Goal: Transaction & Acquisition: Purchase product/service

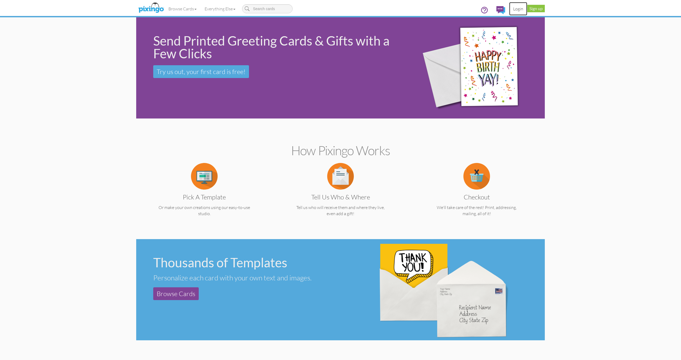
click at [522, 9] on link "Login" at bounding box center [518, 8] width 18 height 13
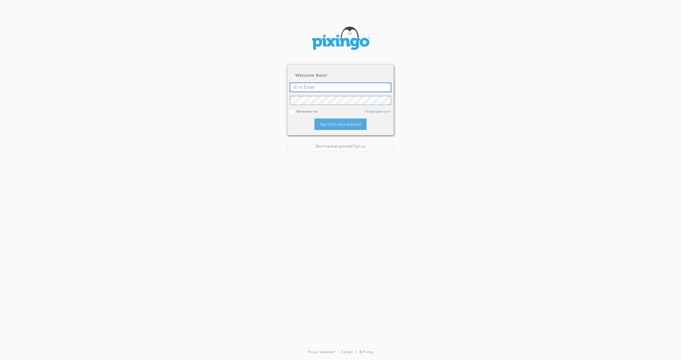
type input "[PERSON_NAME][EMAIL_ADDRESS][DOMAIN_NAME]"
click at [339, 126] on div "Sign in to your account" at bounding box center [341, 123] width 52 height 11
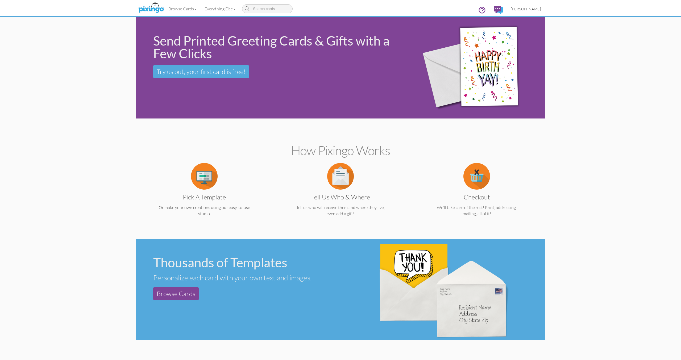
click at [521, 7] on span "[PERSON_NAME]" at bounding box center [526, 9] width 30 height 5
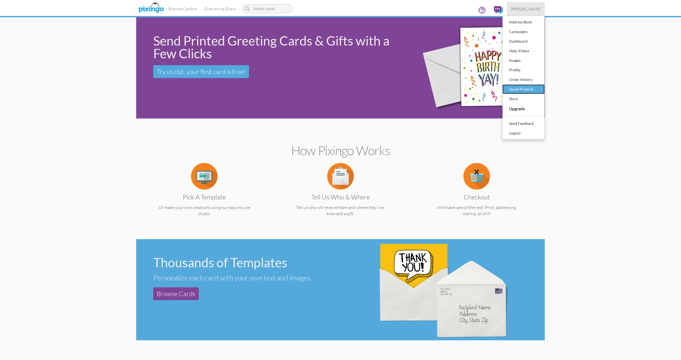
click at [525, 89] on div "Saved Projects" at bounding box center [523, 89] width 31 height 8
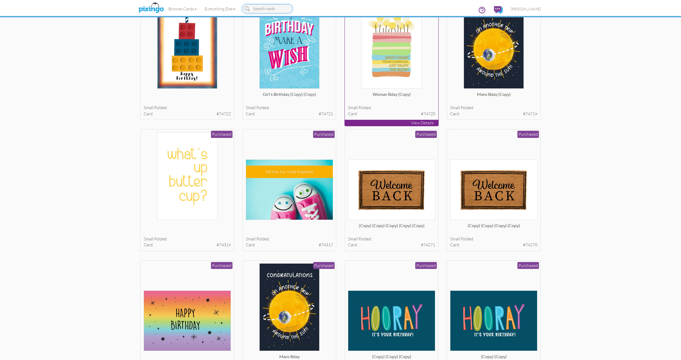
scroll to position [54, 0]
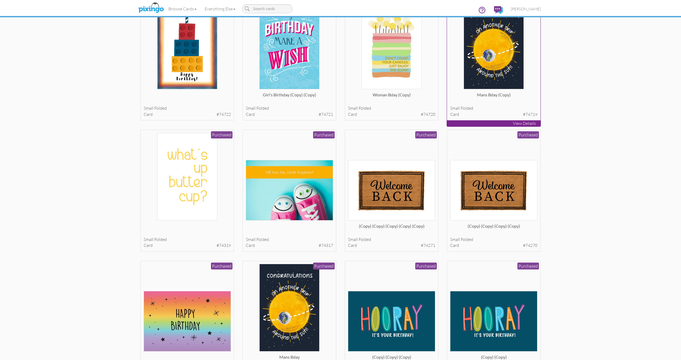
click at [480, 77] on img at bounding box center [494, 46] width 60 height 88
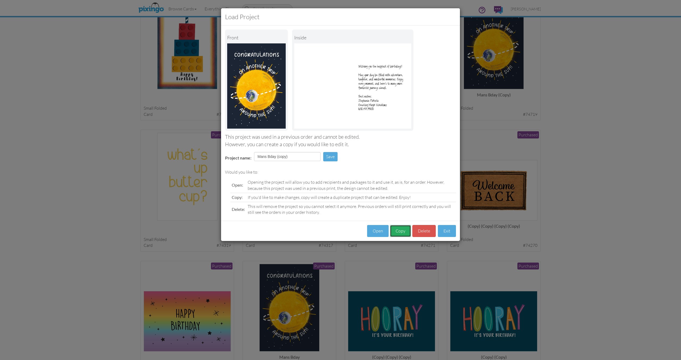
click at [406, 232] on button "Copy" at bounding box center [400, 231] width 21 height 12
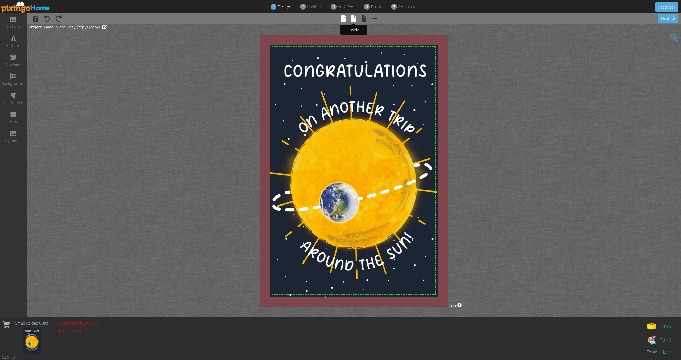
click at [353, 22] on tooltip "× inside" at bounding box center [354, 18] width 5 height 7
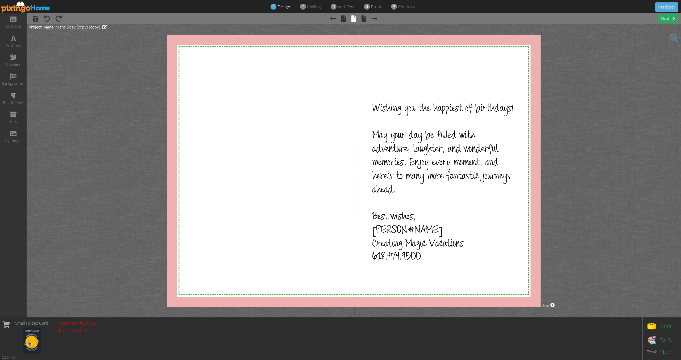
click at [673, 21] on div "next" at bounding box center [667, 18] width 19 height 9
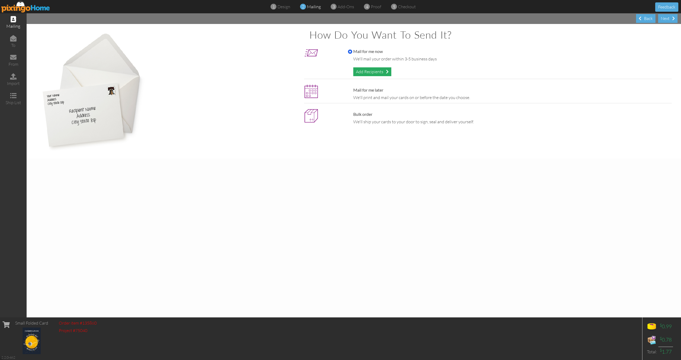
click at [374, 72] on div "Add Recipients" at bounding box center [372, 71] width 38 height 9
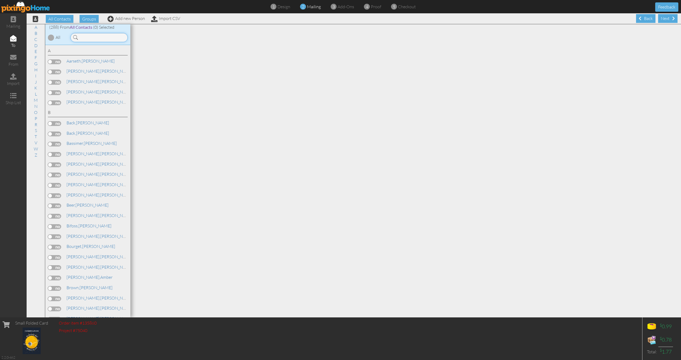
click at [101, 37] on input at bounding box center [99, 37] width 57 height 9
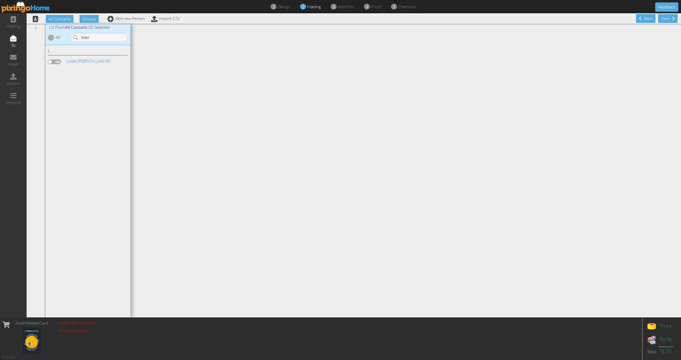
click at [58, 62] on label at bounding box center [54, 61] width 13 height 5
click at [0, 0] on input "checkbox" at bounding box center [0, 0] width 0 height 0
click at [84, 38] on input "lister" at bounding box center [99, 37] width 57 height 9
click at [55, 81] on label at bounding box center [54, 82] width 13 height 5
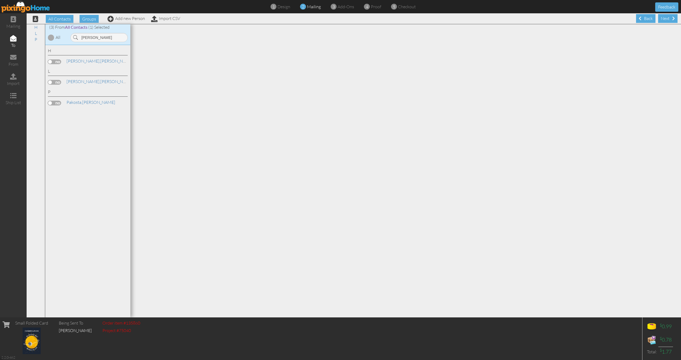
click at [0, 0] on input "checkbox" at bounding box center [0, 0] width 0 height 0
click at [85, 36] on input "[PERSON_NAME]" at bounding box center [99, 37] width 57 height 9
click at [92, 63] on link "[PERSON_NAME]" at bounding box center [100, 61] width 68 height 6
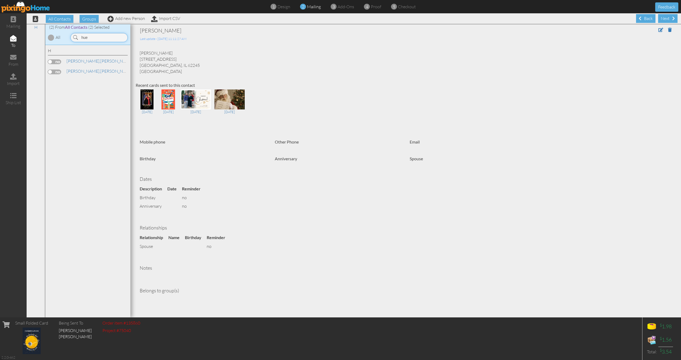
click at [84, 38] on input "hue" at bounding box center [99, 37] width 57 height 9
click at [87, 38] on input "hue" at bounding box center [99, 37] width 57 height 9
click at [97, 40] on input "hue" at bounding box center [99, 37] width 57 height 9
click at [60, 61] on label at bounding box center [54, 61] width 13 height 5
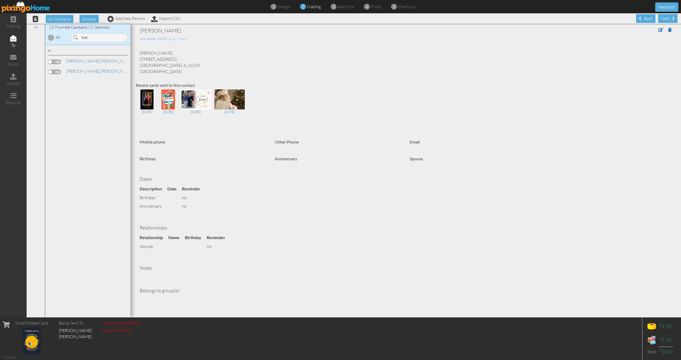
click at [0, 0] on input "checkbox" at bounding box center [0, 0] width 0 height 0
click at [85, 38] on input "hue" at bounding box center [99, 37] width 57 height 9
click at [58, 82] on label at bounding box center [54, 82] width 13 height 5
click at [0, 0] on input "checkbox" at bounding box center [0, 0] width 0 height 0
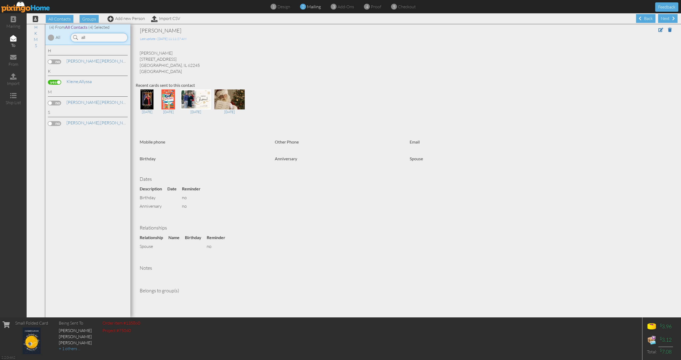
click at [84, 37] on input "all" at bounding box center [99, 37] width 57 height 9
type input "[PERSON_NAME]"
click at [57, 59] on label at bounding box center [54, 61] width 13 height 5
click at [0, 0] on input "checkbox" at bounding box center [0, 0] width 0 height 0
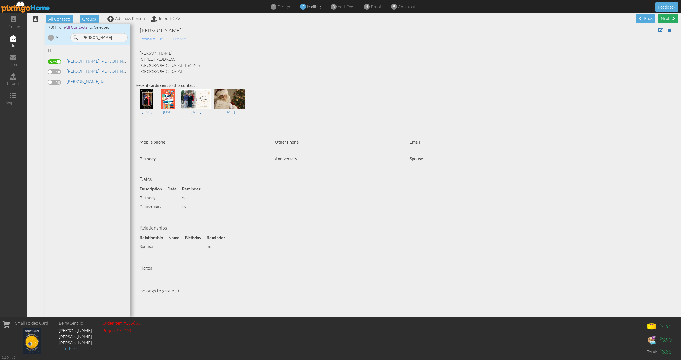
click at [666, 18] on div "Next" at bounding box center [667, 18] width 19 height 9
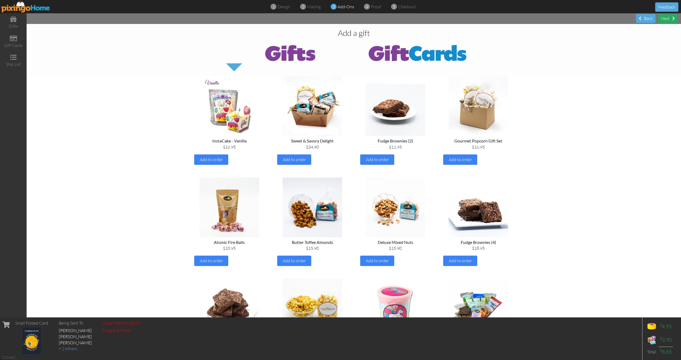
click at [669, 18] on div "Next" at bounding box center [667, 18] width 19 height 9
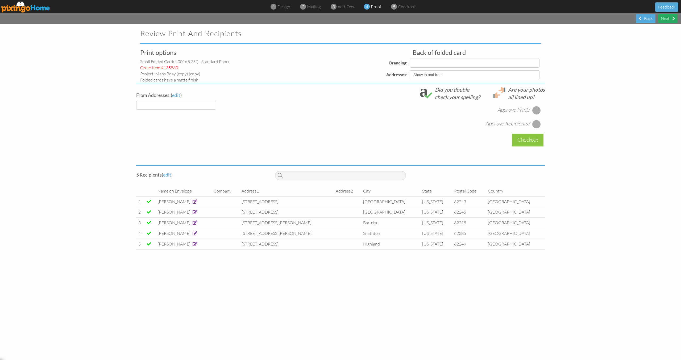
select select "object:3767"
select select "object:3769"
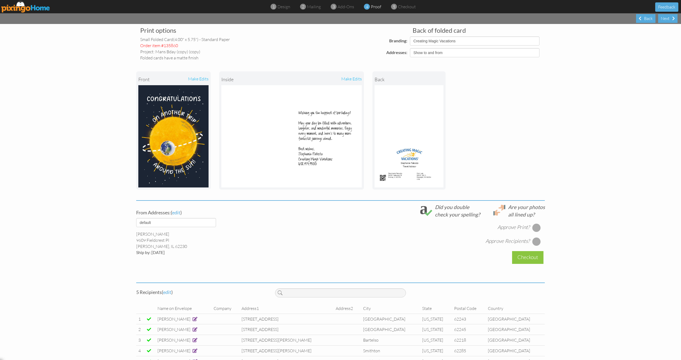
scroll to position [40, 0]
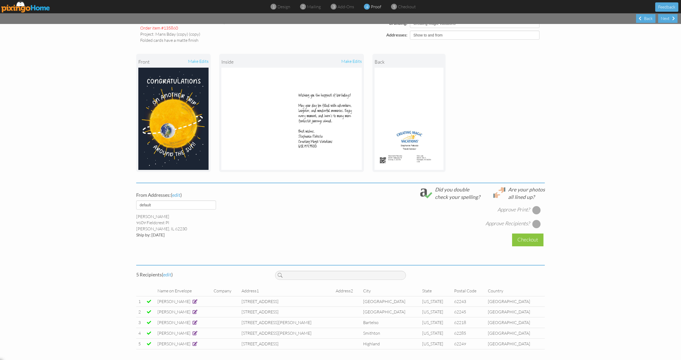
click at [193, 323] on span at bounding box center [195, 322] width 5 height 4
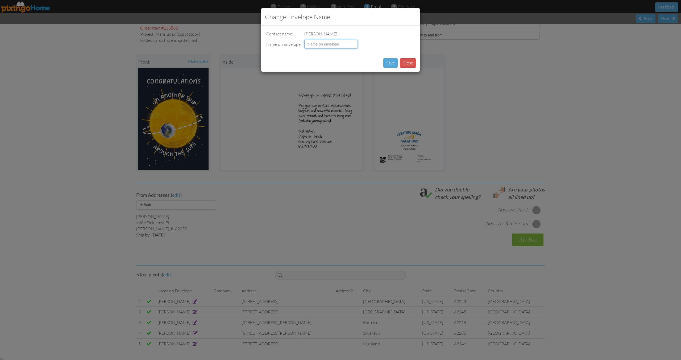
click at [326, 44] on input at bounding box center [330, 44] width 53 height 9
type input "[PERSON_NAME]"
click at [390, 63] on button "Save" at bounding box center [391, 62] width 14 height 9
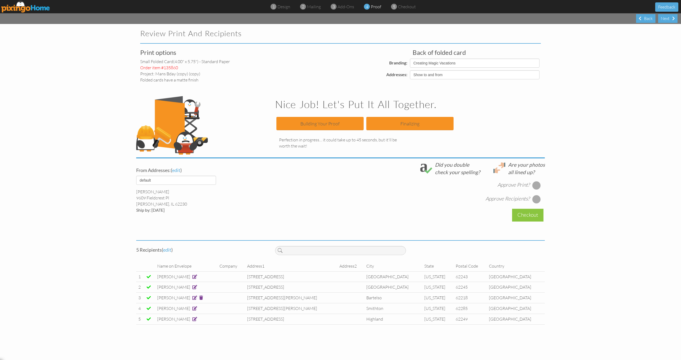
scroll to position [0, 0]
click at [196, 287] on span at bounding box center [194, 287] width 5 height 4
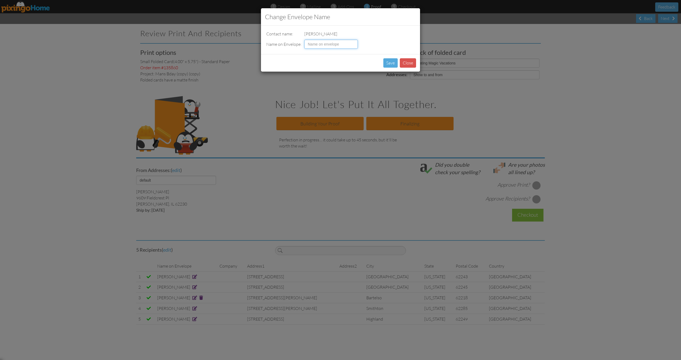
click at [333, 45] on input at bounding box center [330, 44] width 53 height 9
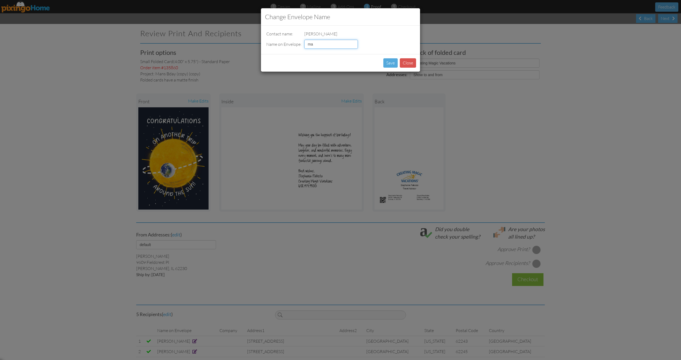
type input "m"
type input "[PERSON_NAME]"
click at [389, 63] on button "Save" at bounding box center [391, 62] width 14 height 9
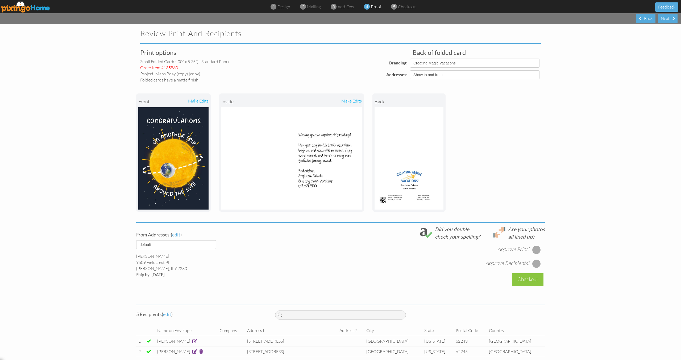
click at [539, 252] on div at bounding box center [537, 249] width 9 height 9
click at [538, 262] on div at bounding box center [537, 263] width 9 height 9
click at [530, 278] on div "Checkout" at bounding box center [527, 279] width 31 height 13
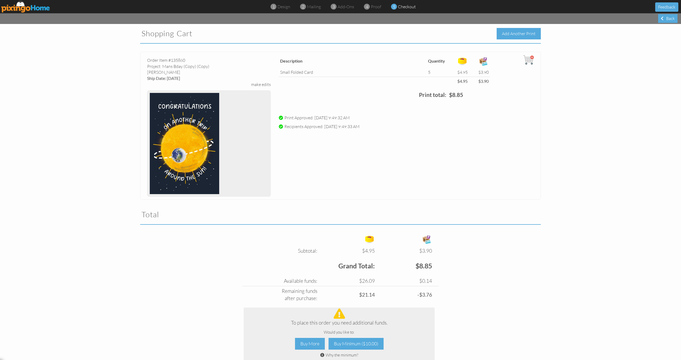
click at [512, 35] on div "Add Another Print" at bounding box center [519, 33] width 44 height 11
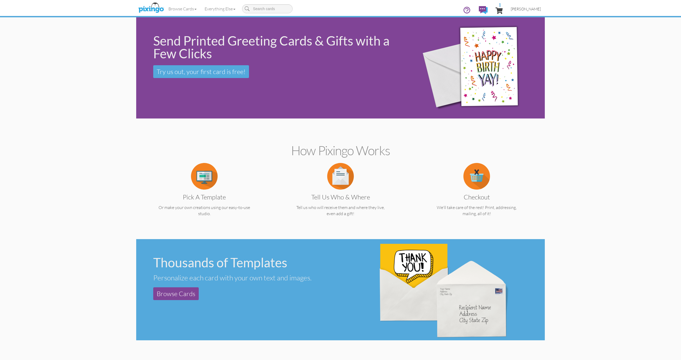
click at [526, 5] on link "[PERSON_NAME]" at bounding box center [526, 9] width 38 height 14
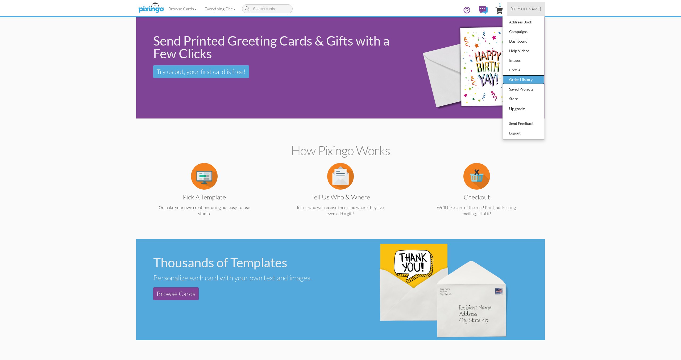
click at [520, 79] on div "Order History" at bounding box center [523, 80] width 31 height 8
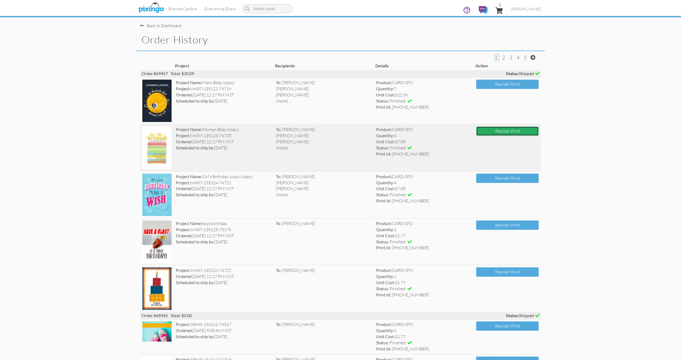
click at [514, 133] on button "Reorder Print" at bounding box center [507, 130] width 63 height 9
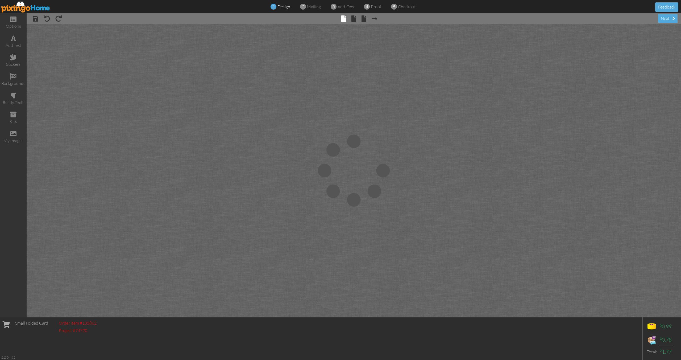
click at [17, 5] on img at bounding box center [25, 7] width 49 height 12
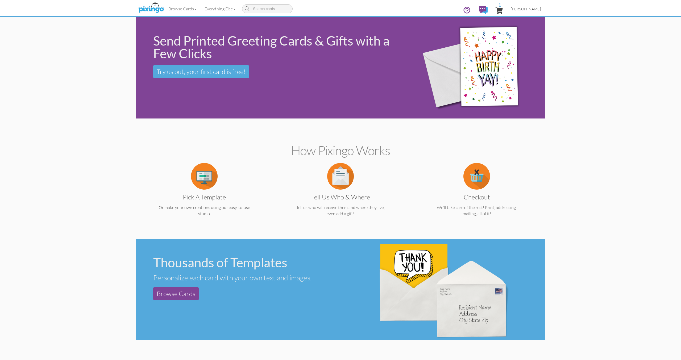
click at [529, 9] on span "[PERSON_NAME]" at bounding box center [526, 9] width 30 height 5
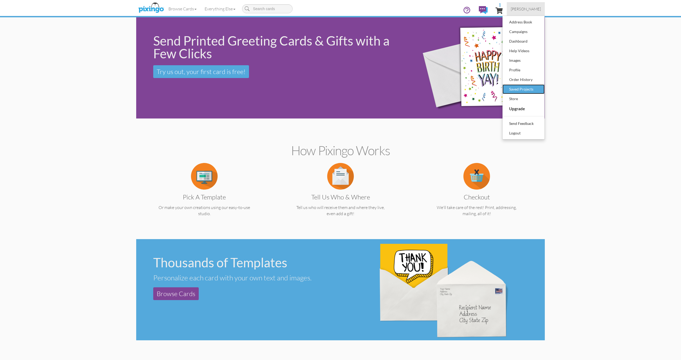
click at [522, 88] on div "Saved Projects" at bounding box center [523, 89] width 31 height 8
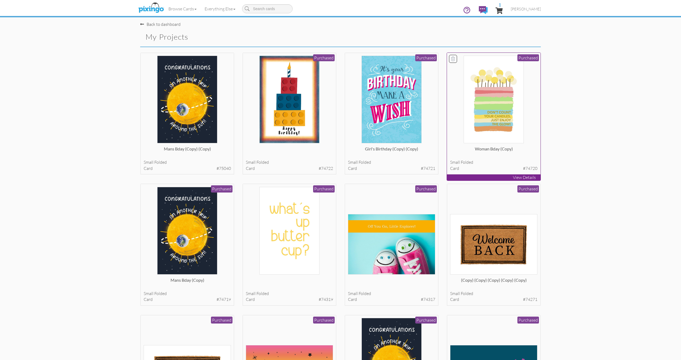
click at [505, 117] on img at bounding box center [494, 100] width 60 height 88
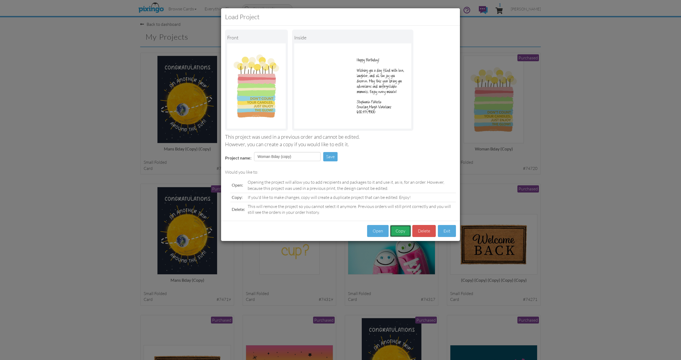
click at [403, 233] on button "Copy" at bounding box center [400, 231] width 21 height 12
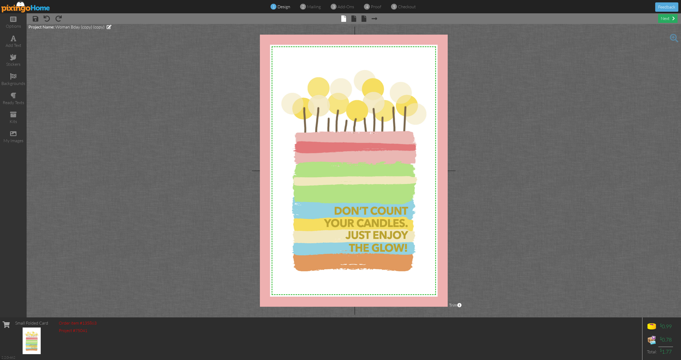
click at [674, 16] on span at bounding box center [674, 18] width 3 height 4
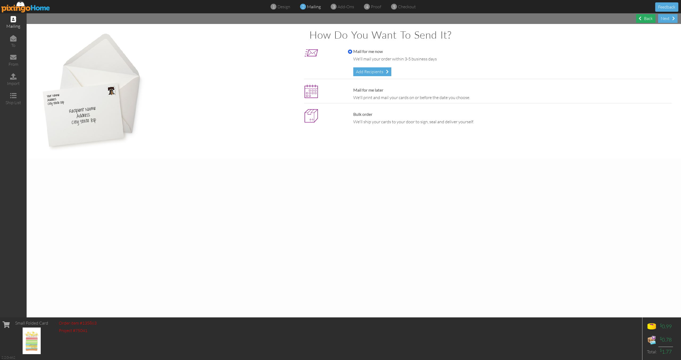
click at [647, 18] on div "Back" at bounding box center [645, 18] width 19 height 9
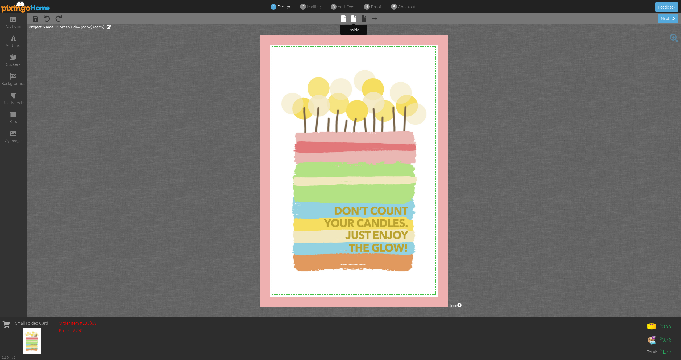
click at [355, 21] on span at bounding box center [354, 18] width 5 height 6
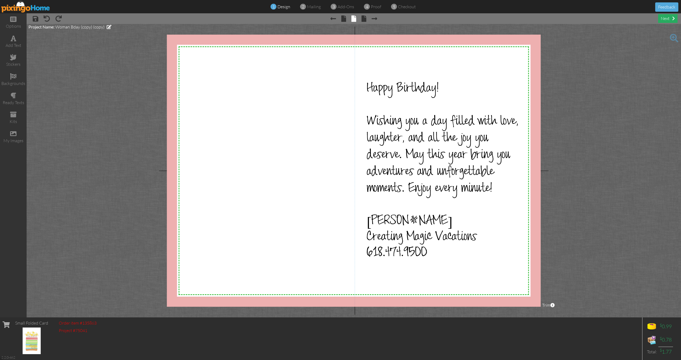
click at [667, 18] on div "next" at bounding box center [667, 18] width 19 height 9
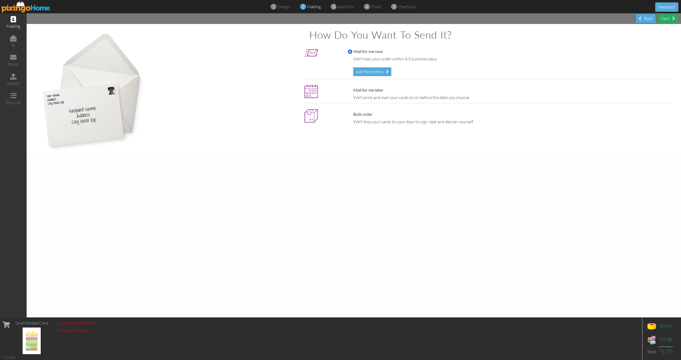
click at [667, 18] on div "Next" at bounding box center [667, 18] width 19 height 9
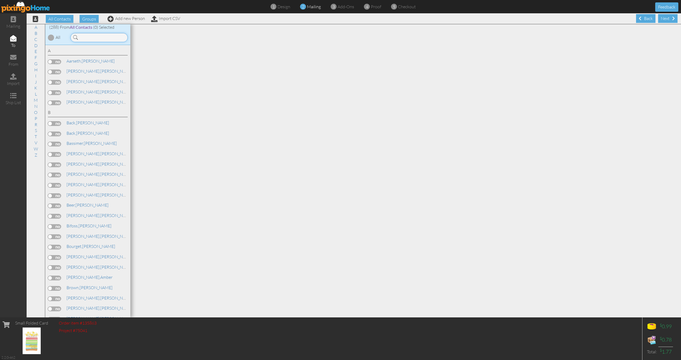
click at [103, 39] on input at bounding box center [99, 37] width 57 height 9
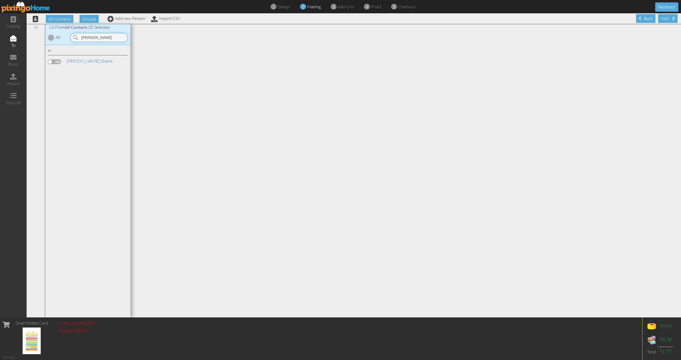
type input "[PERSON_NAME]"
click at [60, 60] on label at bounding box center [54, 61] width 13 height 5
click at [0, 0] on input "checkbox" at bounding box center [0, 0] width 0 height 0
click at [79, 62] on link "[PERSON_NAME]" at bounding box center [89, 61] width 47 height 6
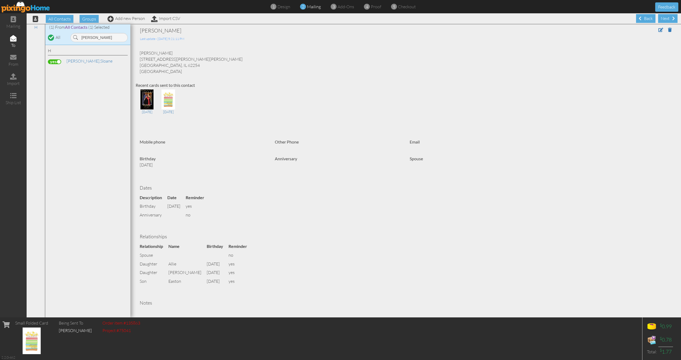
click at [53, 63] on label at bounding box center [54, 61] width 13 height 5
click at [0, 0] on input "checkbox" at bounding box center [0, 0] width 0 height 0
click at [87, 38] on input "[PERSON_NAME]" at bounding box center [99, 37] width 57 height 9
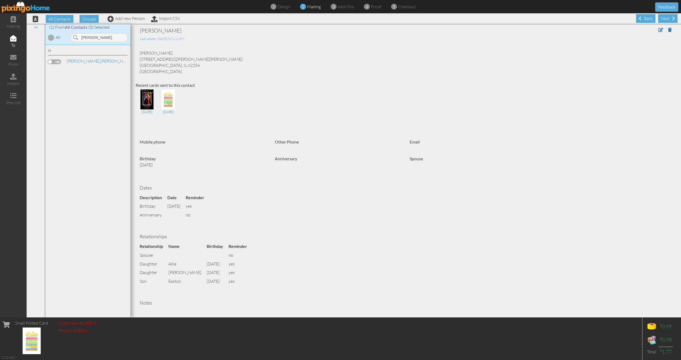
click at [57, 61] on label at bounding box center [54, 61] width 13 height 5
click at [0, 0] on input "checkbox" at bounding box center [0, 0] width 0 height 0
click at [84, 37] on input "[PERSON_NAME]" at bounding box center [99, 37] width 57 height 9
type input "fitz"
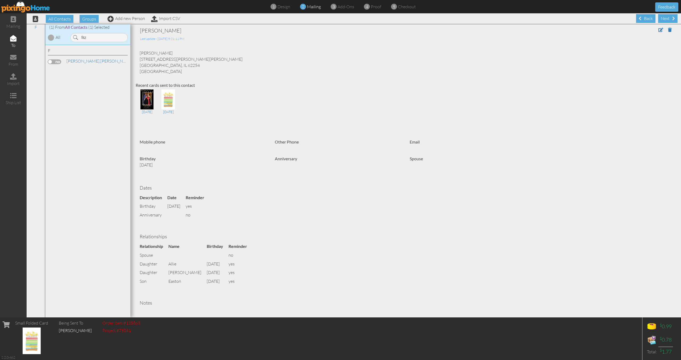
click at [56, 62] on label at bounding box center [54, 61] width 13 height 5
click at [0, 0] on input "checkbox" at bounding box center [0, 0] width 0 height 0
click at [666, 19] on div "Next" at bounding box center [667, 18] width 19 height 9
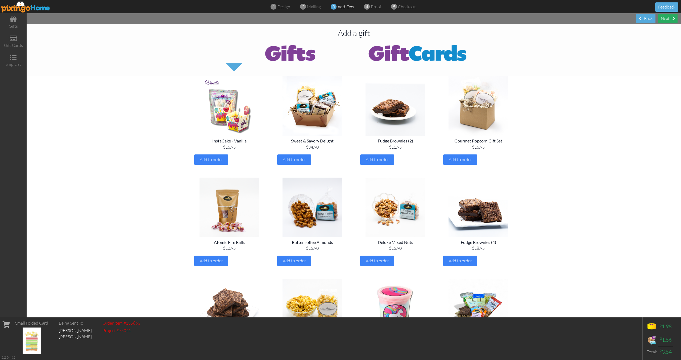
click at [667, 20] on div "Next" at bounding box center [667, 18] width 19 height 9
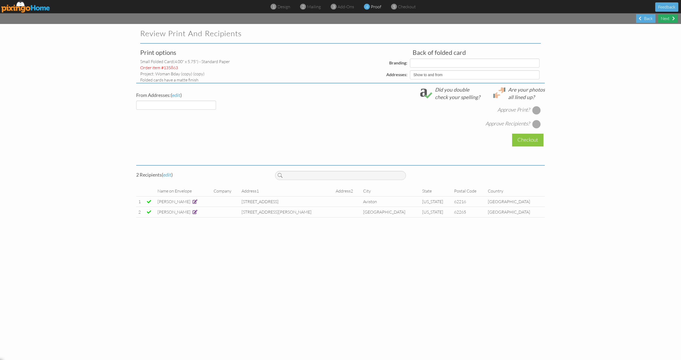
select select "object:8036"
select select "object:8034"
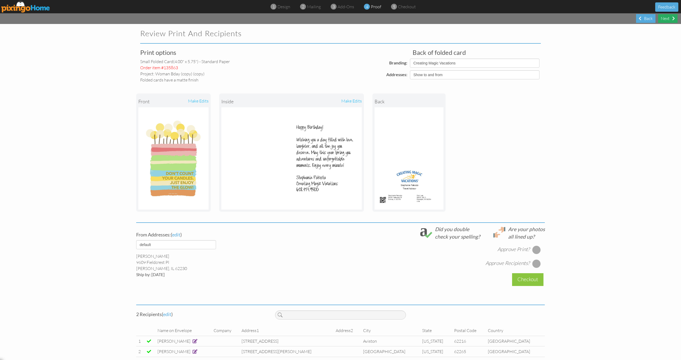
click at [665, 20] on div "Next" at bounding box center [667, 18] width 19 height 9
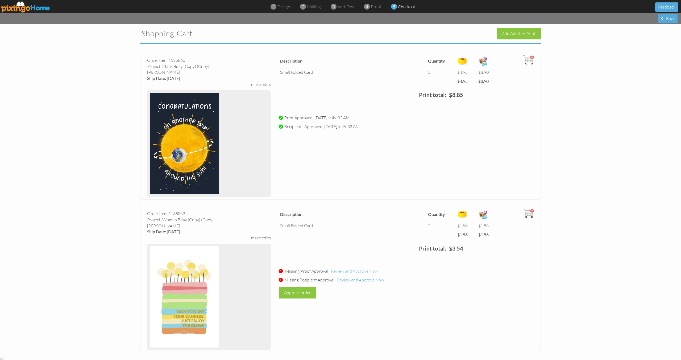
click at [349, 271] on span "Review and Approve Now" at bounding box center [354, 270] width 47 height 5
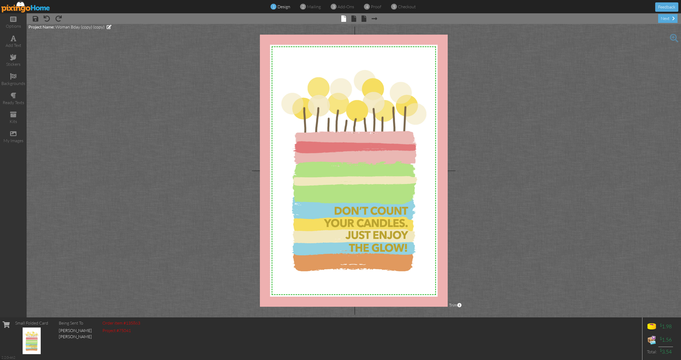
click at [665, 24] on div "× save × undo × redo × front × inside × back × Next page next" at bounding box center [354, 18] width 655 height 11
click at [665, 21] on div "next" at bounding box center [667, 18] width 19 height 9
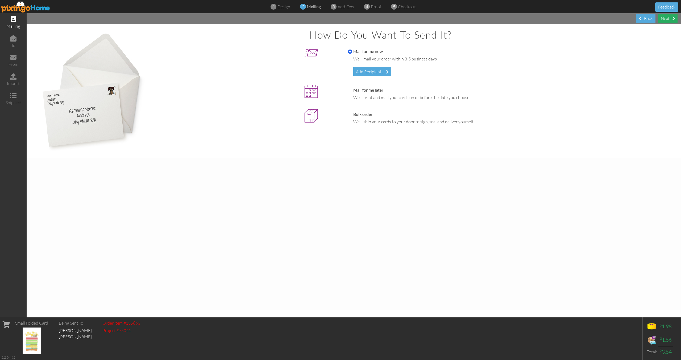
click at [665, 21] on div "Next" at bounding box center [667, 18] width 19 height 9
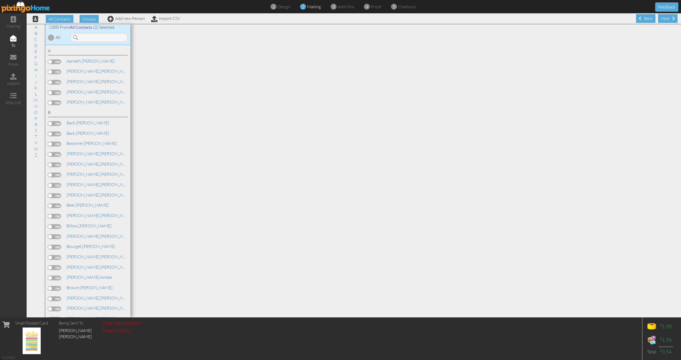
click at [665, 21] on div "Next" at bounding box center [667, 18] width 19 height 9
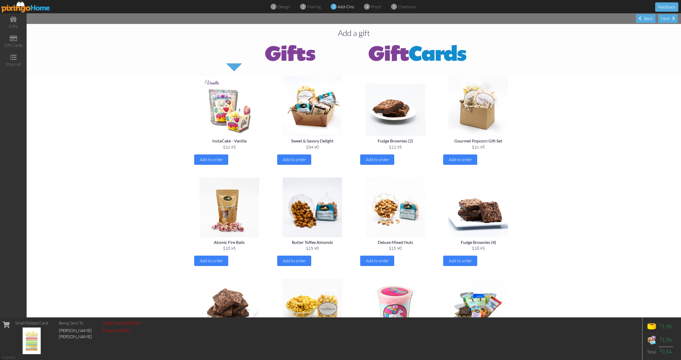
click at [665, 21] on div "Next" at bounding box center [667, 18] width 19 height 9
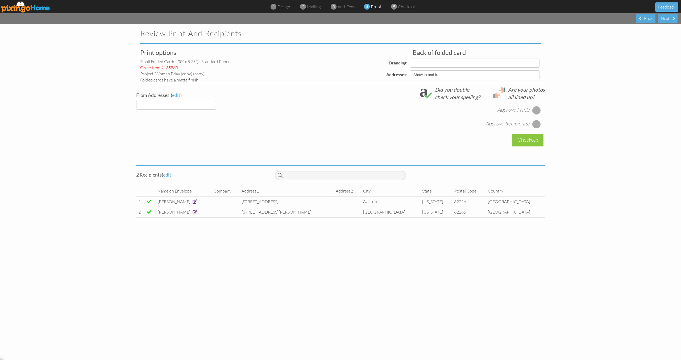
select select "object:8965"
select select "object:8967"
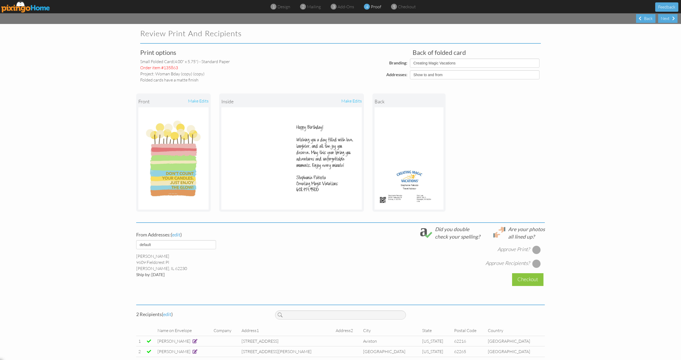
click at [537, 251] on div at bounding box center [537, 249] width 9 height 9
click at [537, 263] on div at bounding box center [537, 263] width 9 height 9
click at [536, 283] on div "Checkout" at bounding box center [527, 279] width 31 height 13
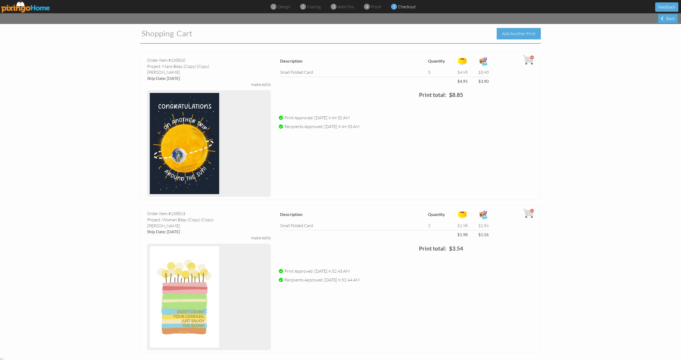
click at [517, 33] on div "Add Another Print" at bounding box center [519, 33] width 44 height 11
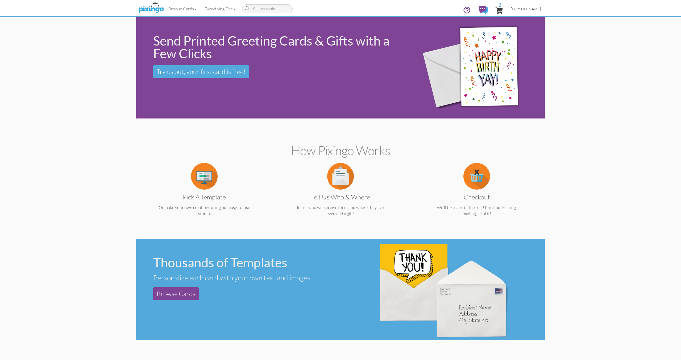
click at [521, 10] on span "[PERSON_NAME]" at bounding box center [526, 9] width 30 height 5
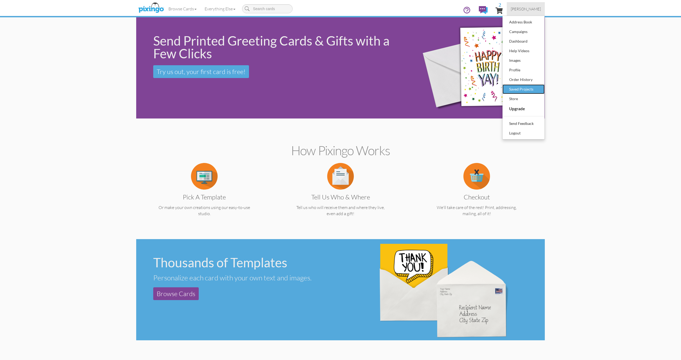
click at [518, 90] on div "Saved Projects" at bounding box center [523, 89] width 31 height 8
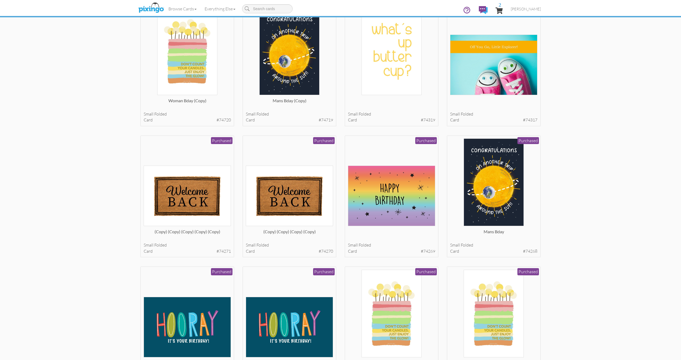
scroll to position [180, 0]
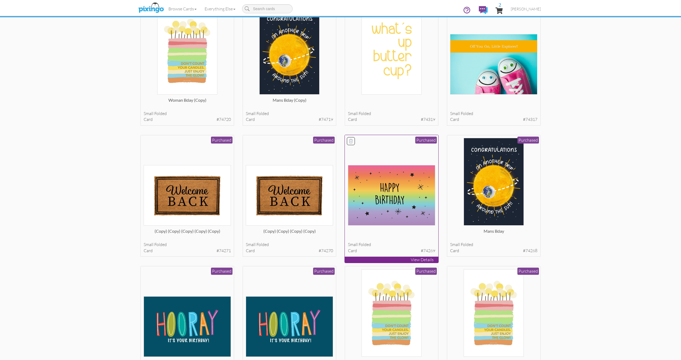
click at [392, 218] on img at bounding box center [392, 195] width 88 height 60
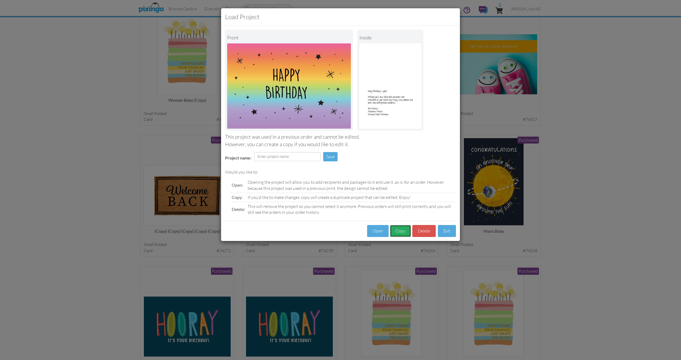
click at [399, 228] on button "Copy" at bounding box center [400, 231] width 21 height 12
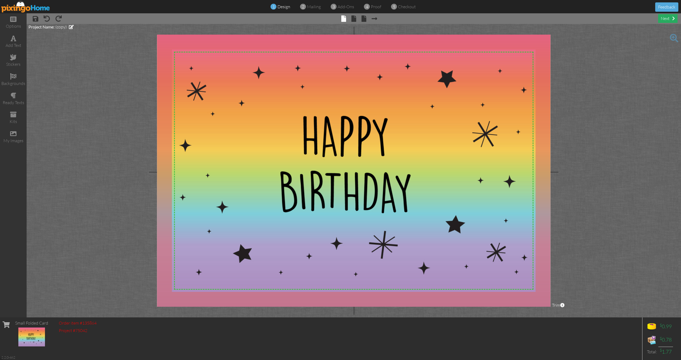
click at [666, 20] on div "next" at bounding box center [667, 18] width 19 height 9
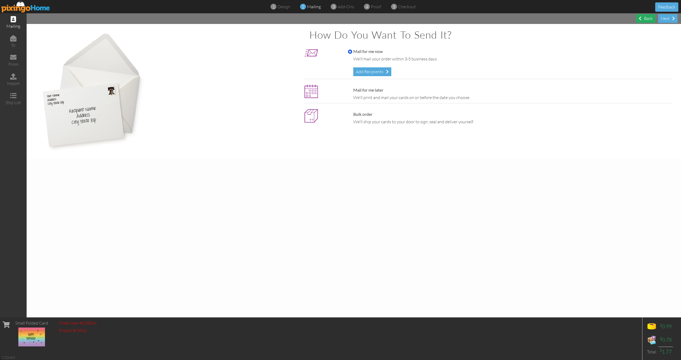
click at [654, 19] on div "Back" at bounding box center [645, 18] width 19 height 9
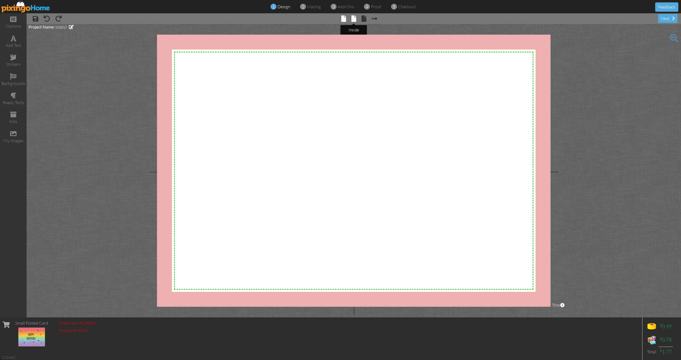
click at [356, 20] on span at bounding box center [354, 18] width 5 height 6
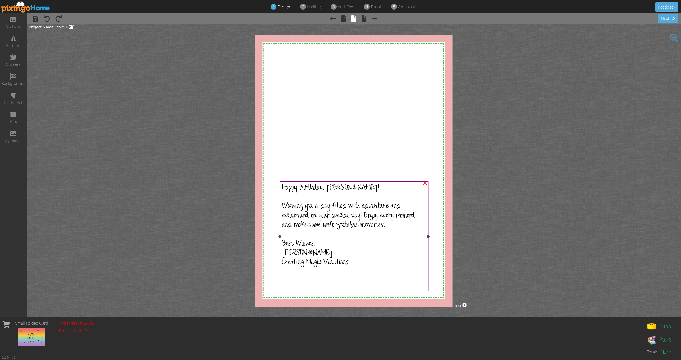
click at [369, 186] on div "Happy Birthday, [PERSON_NAME]!" at bounding box center [354, 189] width 144 height 10
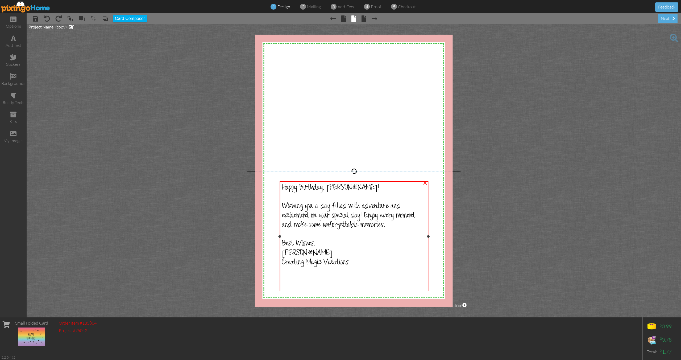
click at [335, 187] on span "Happy Birthday, [PERSON_NAME]!" at bounding box center [330, 188] width 97 height 9
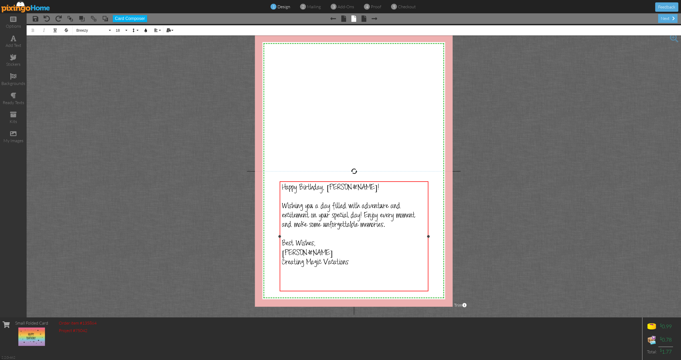
click at [335, 187] on span "Happy Birthday, [PERSON_NAME]!" at bounding box center [330, 188] width 97 height 9
click at [346, 186] on div "Happy Birthday, !" at bounding box center [354, 188] width 144 height 9
click at [669, 18] on div "next" at bounding box center [667, 18] width 19 height 9
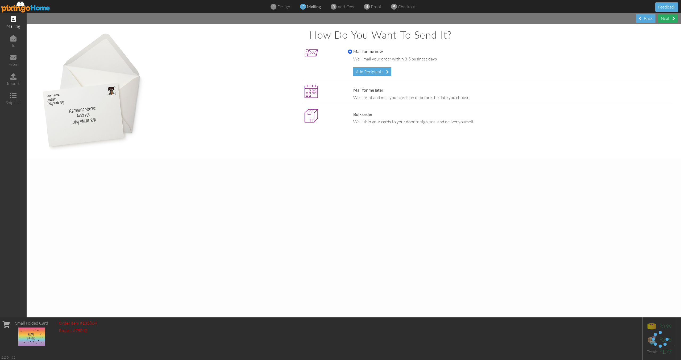
click at [669, 18] on div "Next" at bounding box center [667, 18] width 19 height 9
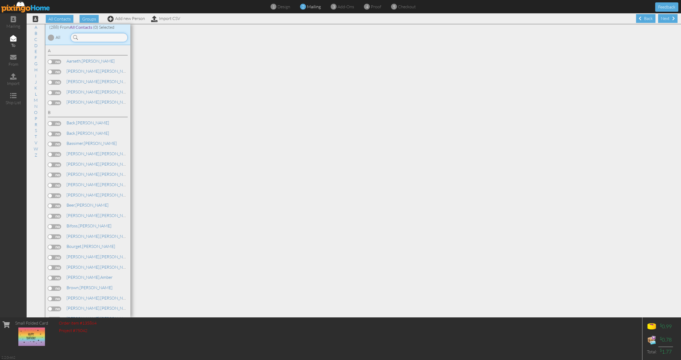
click at [116, 36] on input at bounding box center [99, 37] width 57 height 9
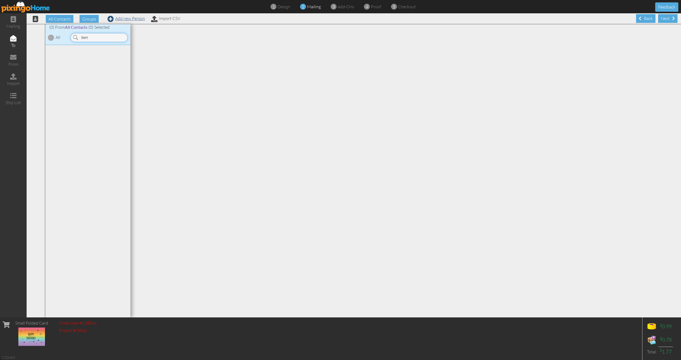
type input "berr"
click at [124, 19] on link "Add new Person" at bounding box center [127, 18] width 38 height 5
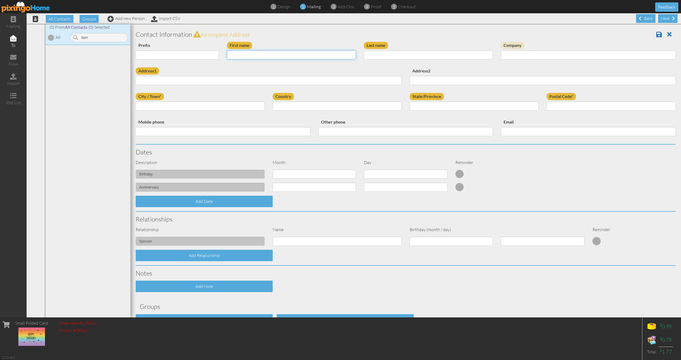
click at [248, 55] on input "First name" at bounding box center [291, 54] width 129 height 9
type input "[PERSON_NAME]"
drag, startPoint x: 206, startPoint y: 83, endPoint x: 177, endPoint y: 23, distance: 66.3
click at [206, 82] on input "Address1" at bounding box center [269, 80] width 266 height 9
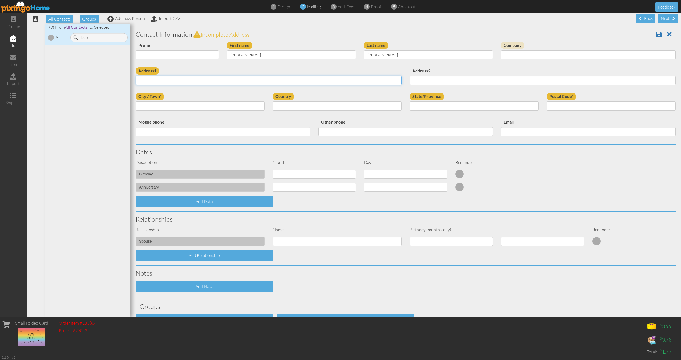
paste input "Well, folks, that’s all for this slice. If you liked what you heard, toss us a …"
type input "Well, folks, that’s all for this slice. If you liked what you heard, toss us a …"
click at [235, 79] on input "Well, folks, that’s all for this slice. If you liked what you heard, toss us a …" at bounding box center [269, 80] width 266 height 9
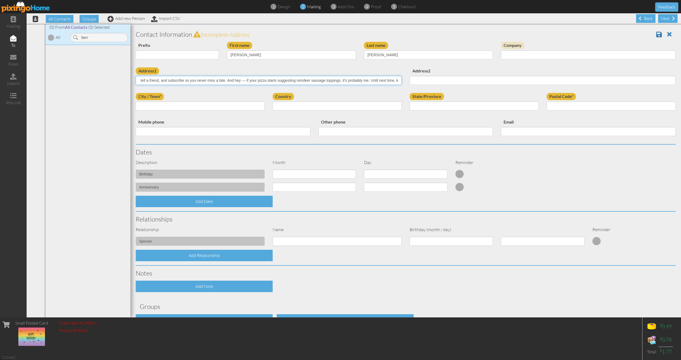
click at [235, 79] on input "Well, folks, that’s all for this slice. If you liked what you heard, toss us a …" at bounding box center [269, 80] width 266 height 9
click at [228, 81] on input "Address1" at bounding box center [269, 80] width 266 height 9
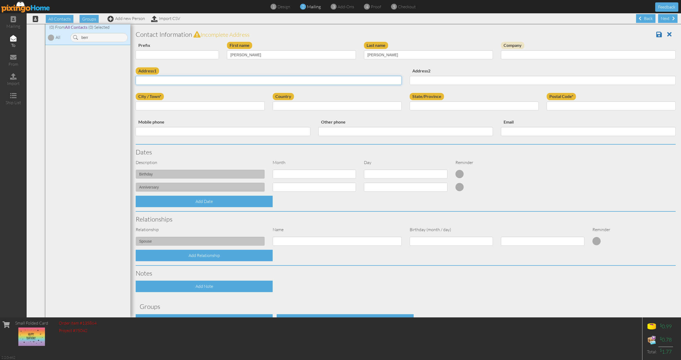
paste input "[STREET_ADDRESS]"
type input "[STREET_ADDRESS]"
click at [163, 105] on input "City / Town*" at bounding box center [200, 105] width 129 height 9
paste input "[STREET_ADDRESS][US_STATE]"
drag, startPoint x: 172, startPoint y: 106, endPoint x: 121, endPoint y: 105, distance: 51.4
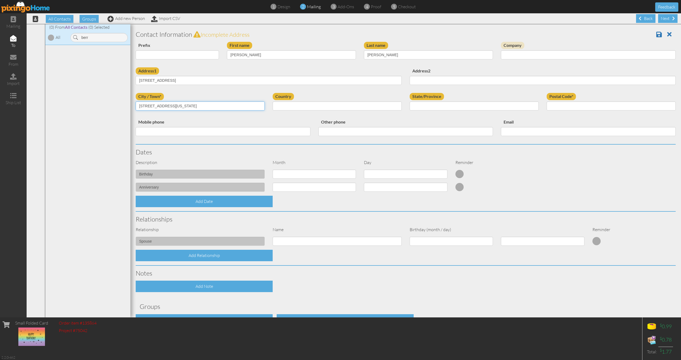
click at [121, 105] on div "All Contacts (288) My Groups DCL (1) Disney (50) Disney (1) Create new group (0…" at bounding box center [354, 170] width 655 height 293
drag, startPoint x: 172, startPoint y: 106, endPoint x: 196, endPoint y: 107, distance: 24.0
click at [196, 107] on input "[GEOGRAPHIC_DATA], [US_STATE] 62549" at bounding box center [200, 105] width 129 height 9
type input "[GEOGRAPHIC_DATA], [US_STATE] 62549"
click at [557, 106] on input "Postal Code*" at bounding box center [611, 105] width 129 height 9
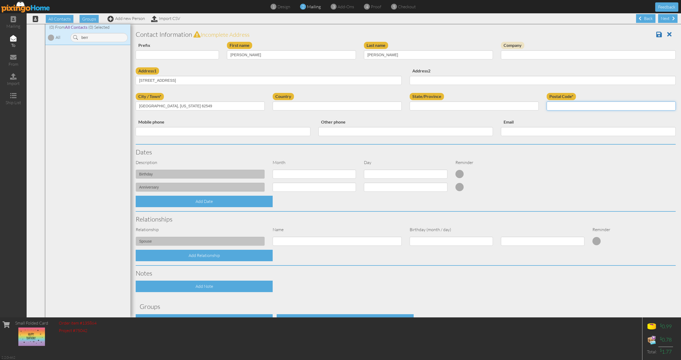
paste input "62549"
type input "62549"
drag, startPoint x: 158, startPoint y: 106, endPoint x: 206, endPoint y: 107, distance: 47.4
click at [206, 107] on input "[GEOGRAPHIC_DATA], [US_STATE] 62549" at bounding box center [200, 105] width 129 height 9
type input "[GEOGRAPHIC_DATA]"
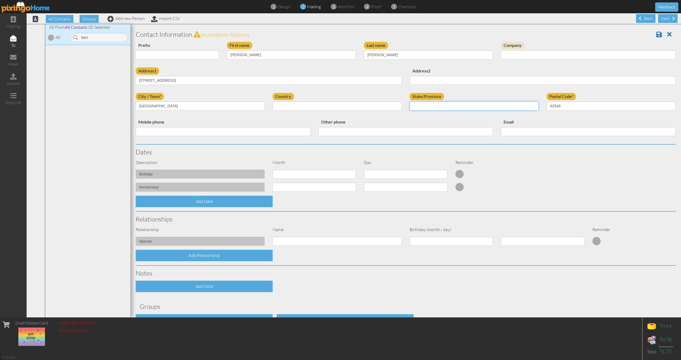
click at [431, 105] on input "State/Province" at bounding box center [474, 105] width 129 height 9
type input "IL"
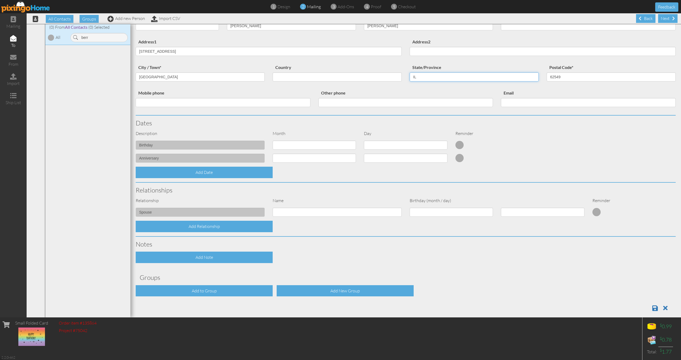
scroll to position [35, 0]
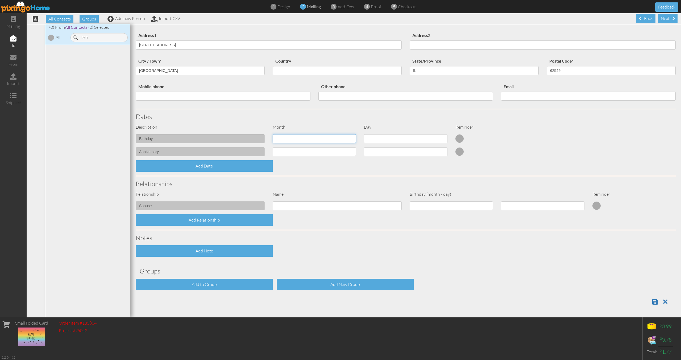
click at [333, 137] on select "1 - [DATE] - [DATE] - [DATE] - [DATE] - [DATE] - [DATE] - [DATE] - [DATE] - [DA…" at bounding box center [314, 138] width 83 height 9
select select "object:10572"
click at [273, 134] on select "1 - [DATE] - [DATE] - [DATE] - [DATE] - [DATE] - [DATE] - [DATE] - [DATE] - [DA…" at bounding box center [314, 138] width 83 height 9
click at [365, 137] on select "1 2 3 4 5 6 7 8 9 10 11 12 13 14 15 16 17 18 19 20 21 22 23 24 25 26 27 28 29 3…" at bounding box center [405, 138] width 83 height 9
select select "number:22"
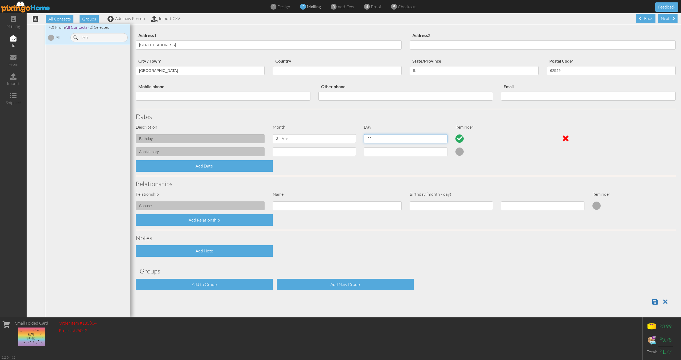
click at [364, 134] on select "1 2 3 4 5 6 7 8 9 10 11 12 13 14 15 16 17 18 19 20 21 22 23 24 25 26 27 28 29 3…" at bounding box center [405, 138] width 83 height 9
click at [240, 220] on div "Add Relationship" at bounding box center [204, 219] width 137 height 11
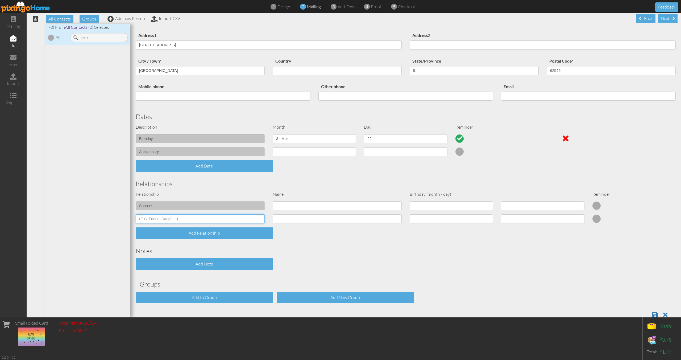
click at [230, 220] on input at bounding box center [200, 218] width 129 height 9
type input "Daughter"
click at [284, 219] on input at bounding box center [337, 218] width 129 height 9
type input "Slyvie"
click at [423, 220] on select "1 - [DATE] - [DATE] - [DATE] - [DATE] - [DATE] - [DATE] - [DATE] - [DATE] - [DA…" at bounding box center [451, 218] width 83 height 9
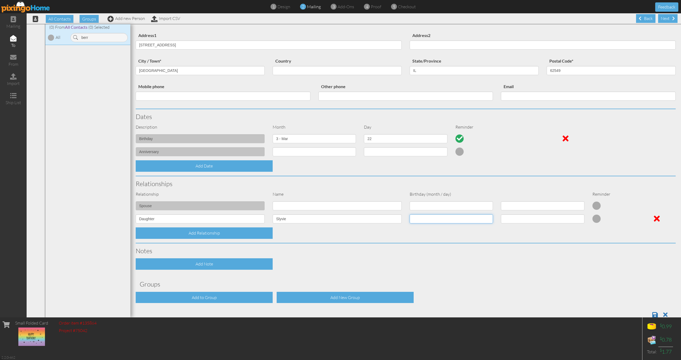
select select "object:10578"
click at [410, 214] on select "1 - [DATE] - [DATE] - [DATE] - [DATE] - [DATE] - [DATE] - [DATE] - [DATE] - [DA…" at bounding box center [451, 218] width 83 height 9
click at [528, 220] on select "1 2 3 4 5 6 7 8 9 10 11 12 13 14 15 16 17 18 19 20 21 22 23 24 25 26 27 28 29 30" at bounding box center [542, 218] width 83 height 9
select select "number:28"
click at [501, 214] on select "1 2 3 4 5 6 7 8 9 10 11 12 13 14 15 16 17 18 19 20 21 22 23 24 25 26 27 28 29 30" at bounding box center [542, 218] width 83 height 9
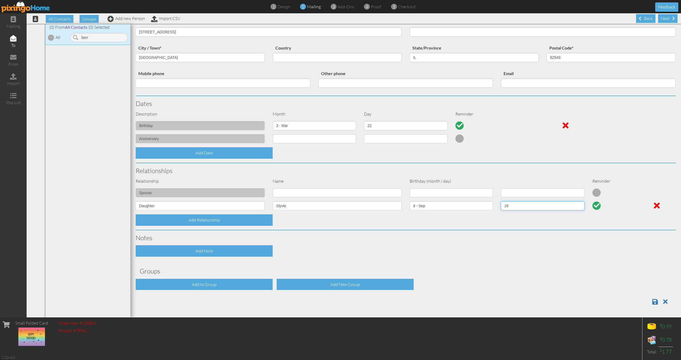
scroll to position [0, 0]
click at [658, 301] on span at bounding box center [656, 301] width 6 height 6
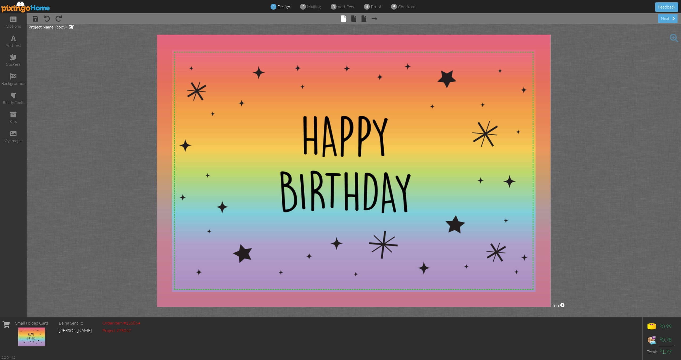
click at [358, 19] on span "× back" at bounding box center [361, 18] width 10 height 9
click at [350, 19] on span "× inside" at bounding box center [351, 18] width 10 height 9
click at [352, 19] on span at bounding box center [354, 18] width 5 height 6
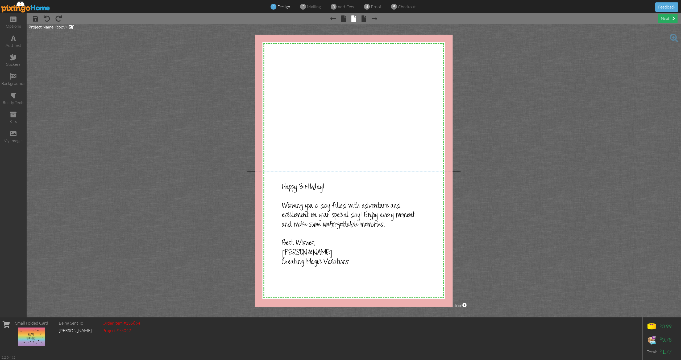
click at [664, 22] on div "next" at bounding box center [667, 18] width 19 height 9
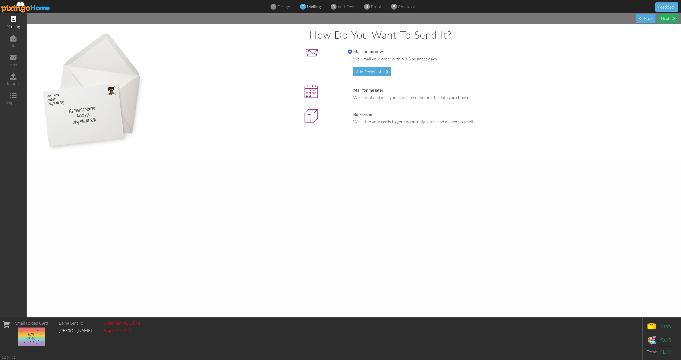
click at [664, 22] on div "Next" at bounding box center [667, 18] width 19 height 9
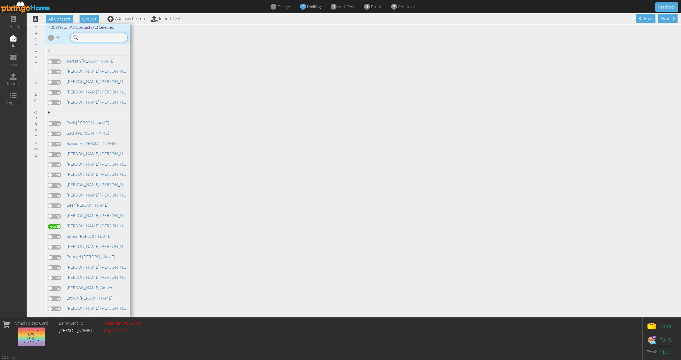
click at [103, 36] on input at bounding box center [99, 37] width 57 height 9
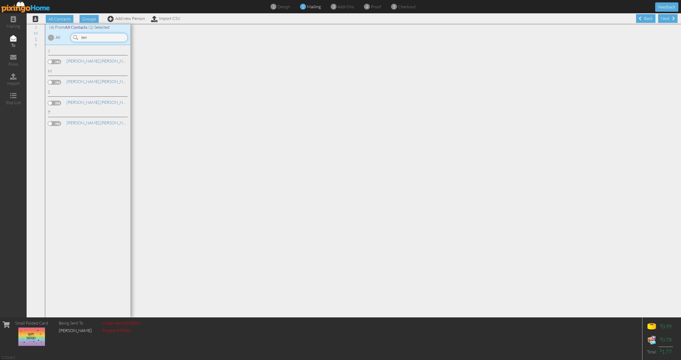
type input "terr"
click at [55, 123] on label at bounding box center [54, 123] width 13 height 5
click at [0, 0] on input "checkbox" at bounding box center [0, 0] width 0 height 0
click at [666, 22] on div "Next" at bounding box center [667, 18] width 19 height 9
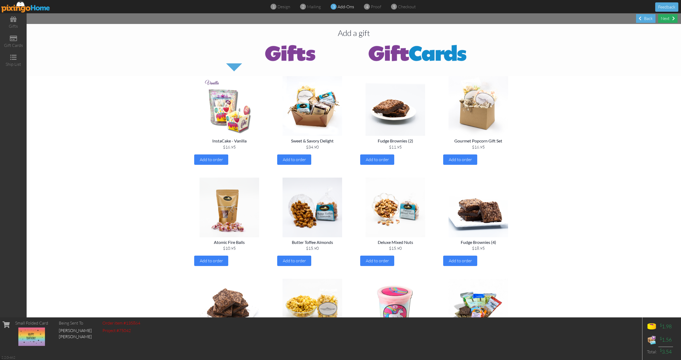
click at [666, 17] on div "Next" at bounding box center [667, 18] width 19 height 9
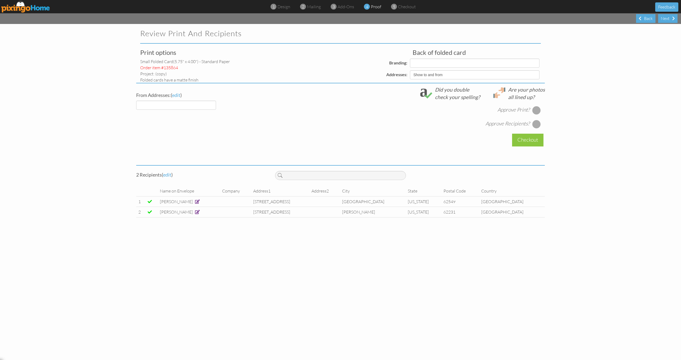
select select "object:1269"
select select "object:1270"
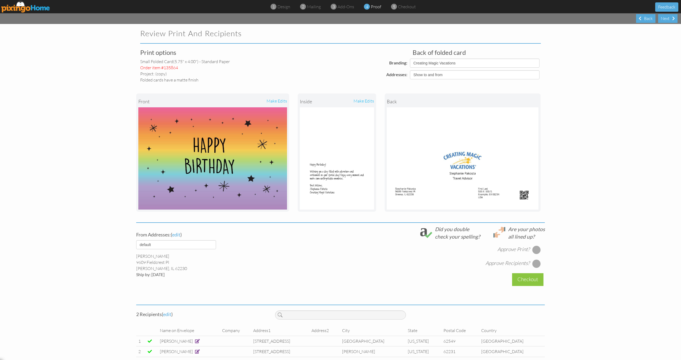
click at [195, 343] on span at bounding box center [197, 340] width 6 height 5
click at [195, 343] on span at bounding box center [197, 341] width 5 height 4
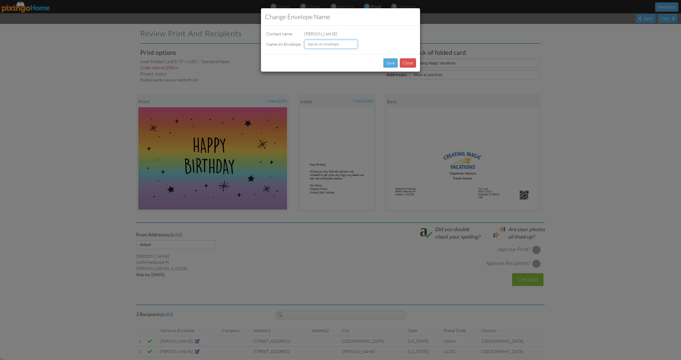
click at [344, 43] on input at bounding box center [330, 44] width 53 height 9
type input "Slyvie Berry"
click at [392, 63] on button "Save" at bounding box center [391, 62] width 14 height 9
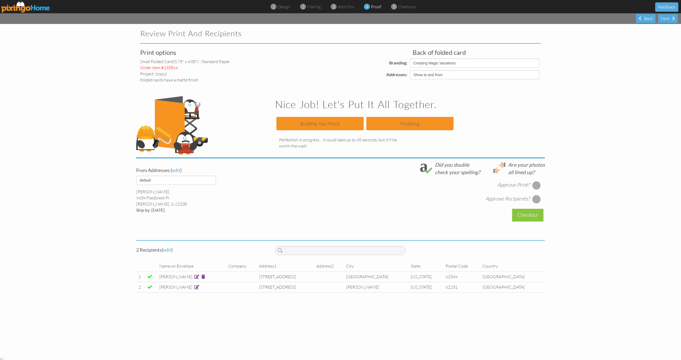
click at [196, 288] on span at bounding box center [197, 287] width 5 height 4
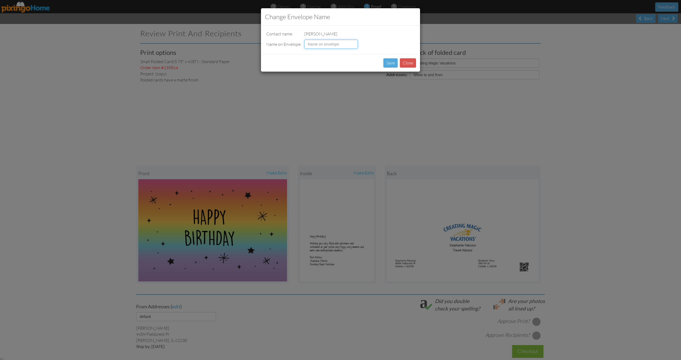
click at [334, 43] on input at bounding box center [330, 44] width 53 height 9
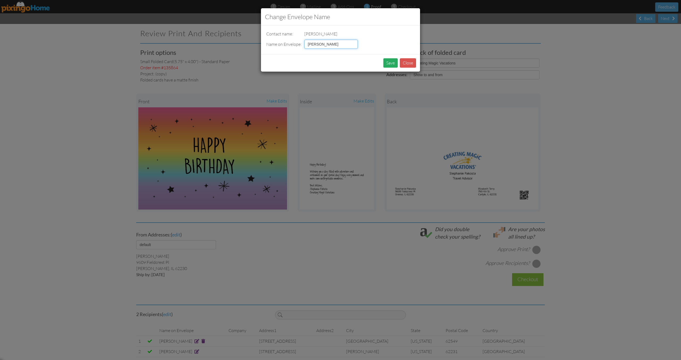
type input "[PERSON_NAME]"
click at [385, 61] on button "Save" at bounding box center [391, 62] width 14 height 9
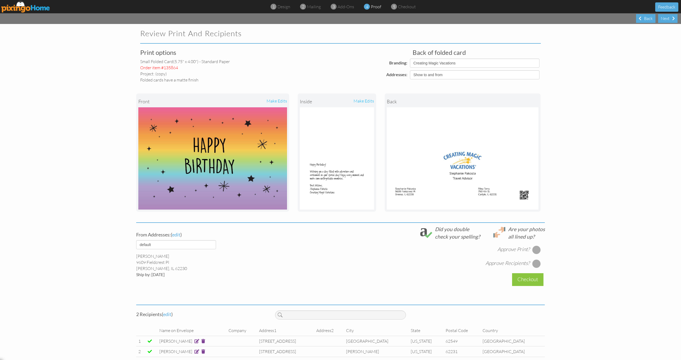
click at [536, 251] on div at bounding box center [537, 249] width 9 height 9
click at [538, 264] on div at bounding box center [537, 263] width 9 height 9
click at [534, 283] on div "Checkout" at bounding box center [527, 279] width 31 height 13
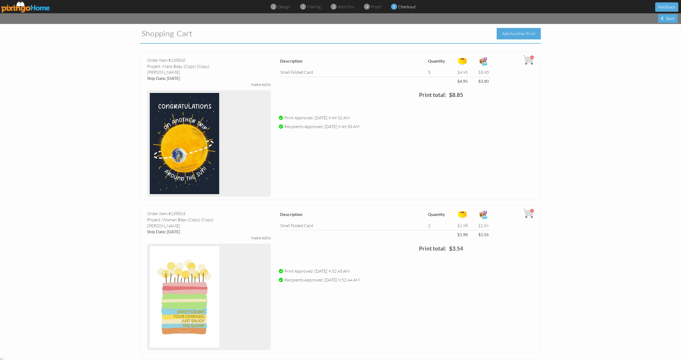
click at [514, 31] on div "Add Another Print" at bounding box center [519, 33] width 44 height 11
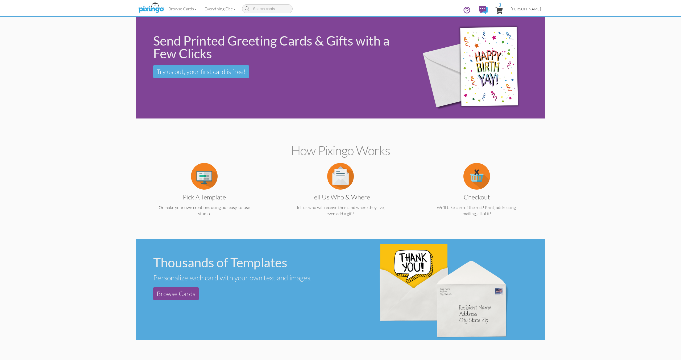
click at [532, 12] on link "[PERSON_NAME]" at bounding box center [526, 9] width 38 height 14
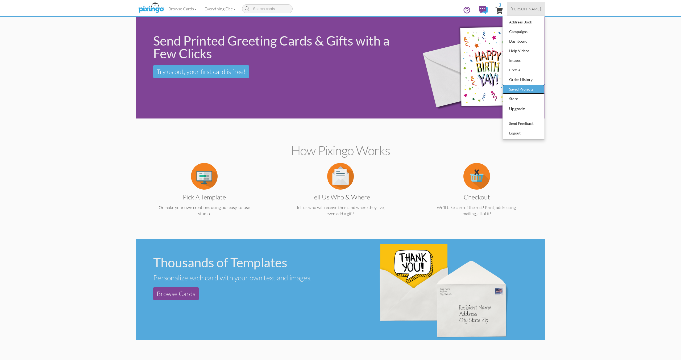
click at [523, 87] on div "Saved Projects" at bounding box center [523, 89] width 31 height 8
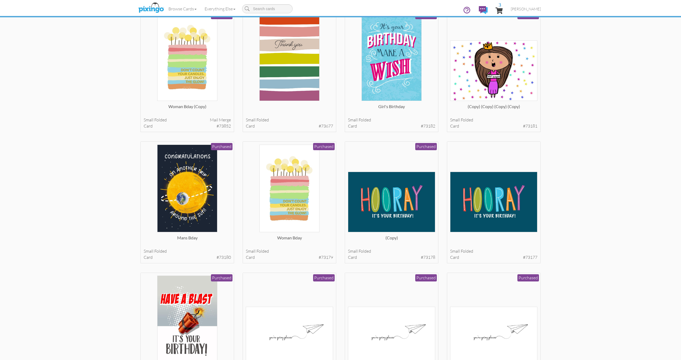
scroll to position [829, 0]
click at [393, 162] on div at bounding box center [392, 188] width 88 height 88
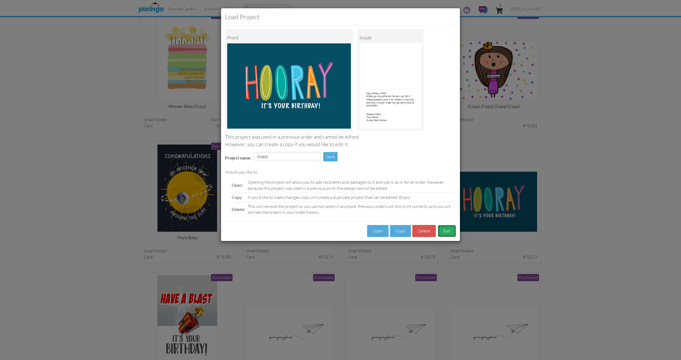
click at [449, 235] on button "Exit" at bounding box center [447, 231] width 18 height 12
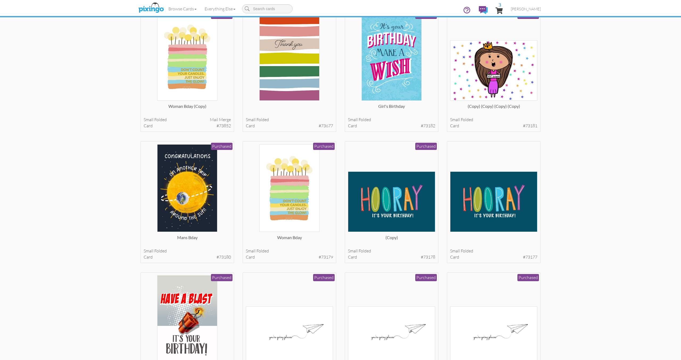
click at [503, 221] on img at bounding box center [494, 201] width 88 height 60
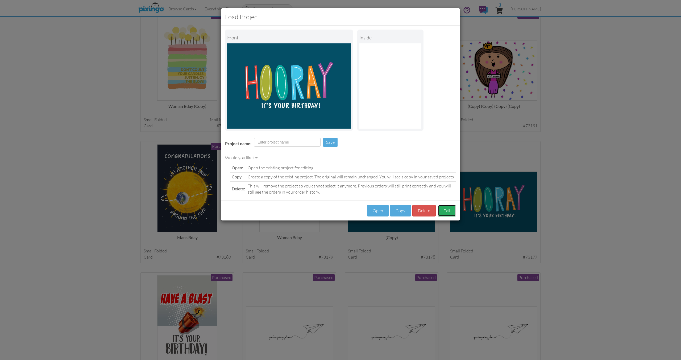
click at [446, 213] on button "Exit" at bounding box center [447, 211] width 18 height 12
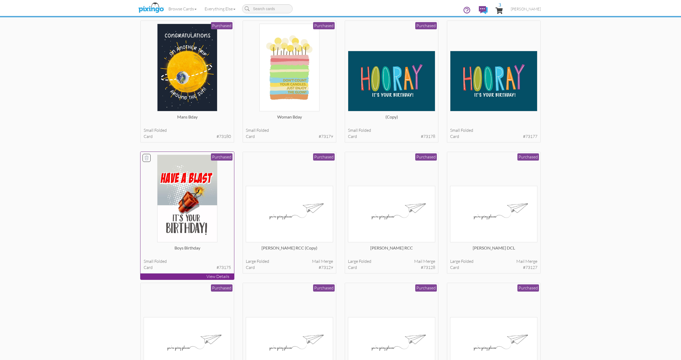
scroll to position [950, 0]
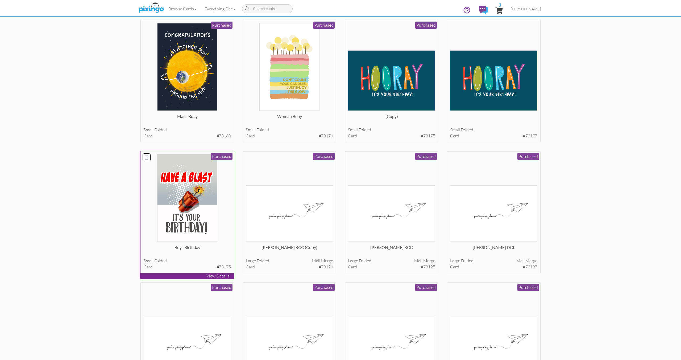
click at [201, 196] on img at bounding box center [187, 198] width 60 height 88
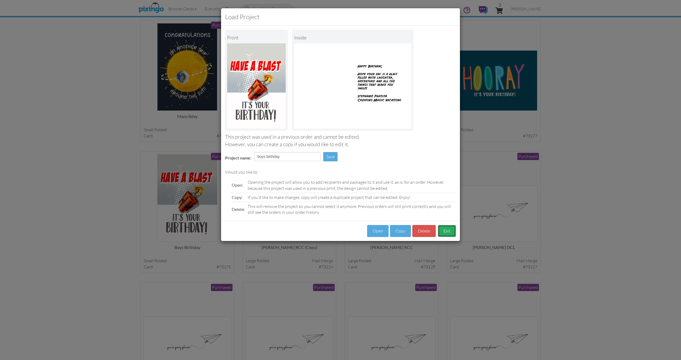
click at [445, 233] on button "Exit" at bounding box center [447, 231] width 18 height 12
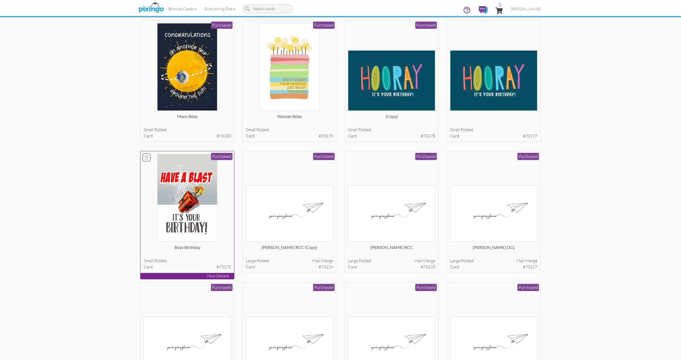
click at [208, 187] on img at bounding box center [187, 198] width 60 height 88
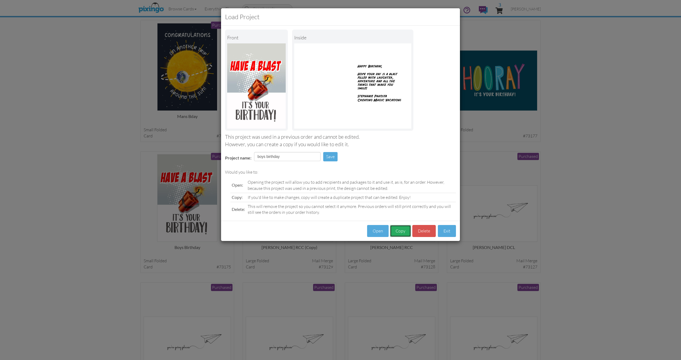
click at [396, 229] on button "Copy" at bounding box center [400, 231] width 21 height 12
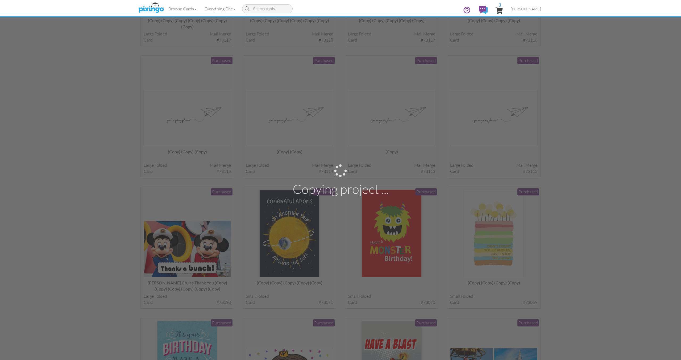
scroll to position [1440, 0]
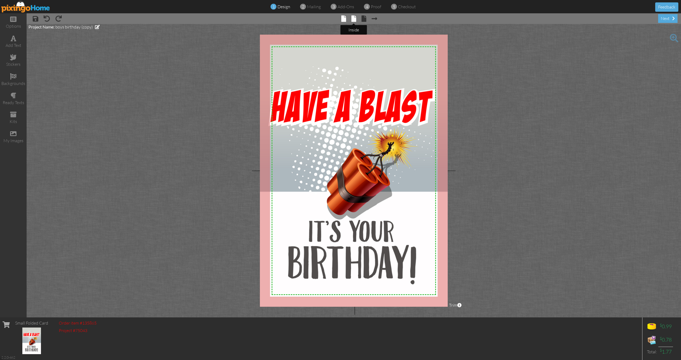
click at [354, 18] on span at bounding box center [354, 18] width 5 height 6
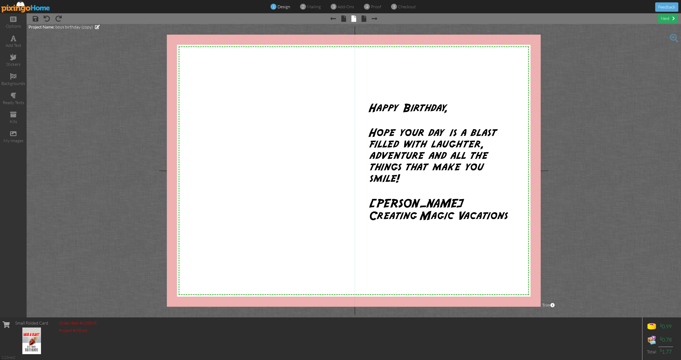
click at [667, 18] on div "next" at bounding box center [667, 18] width 19 height 9
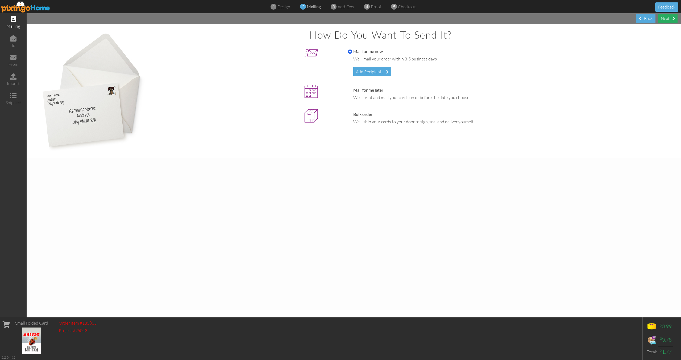
click at [667, 18] on div "Next" at bounding box center [667, 18] width 19 height 9
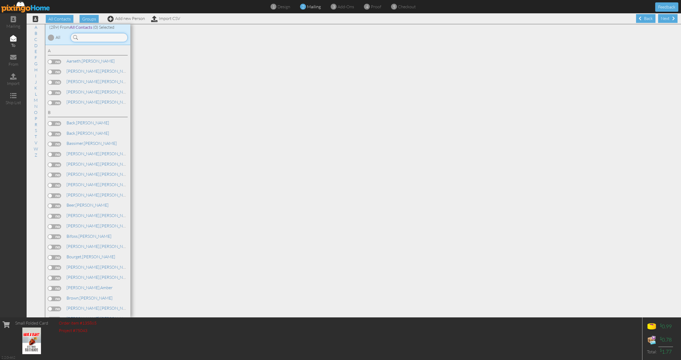
click at [105, 40] on input at bounding box center [99, 37] width 57 height 9
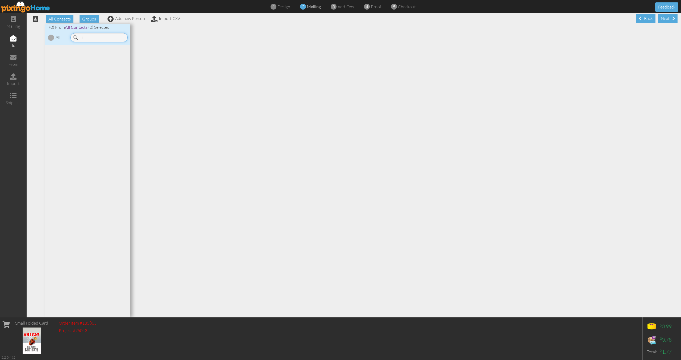
type input "f"
type input "jan"
click at [56, 92] on label at bounding box center [54, 92] width 13 height 5
click at [0, 0] on input "checkbox" at bounding box center [0, 0] width 0 height 0
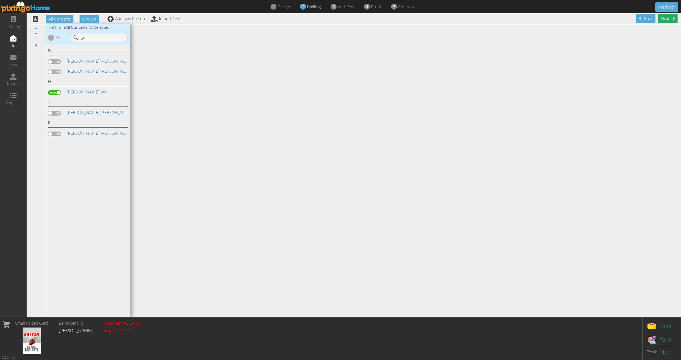
click at [669, 18] on div "Next" at bounding box center [667, 18] width 19 height 9
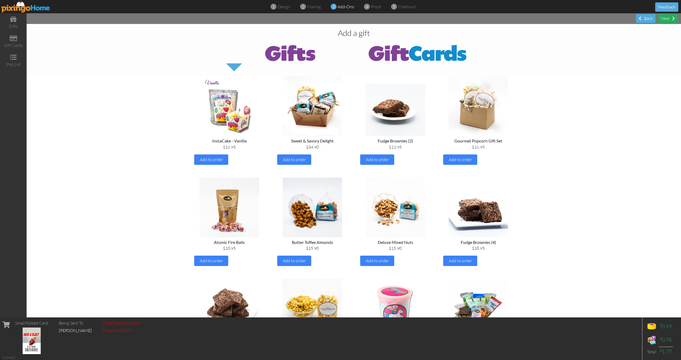
click at [671, 18] on div "Next" at bounding box center [667, 18] width 19 height 9
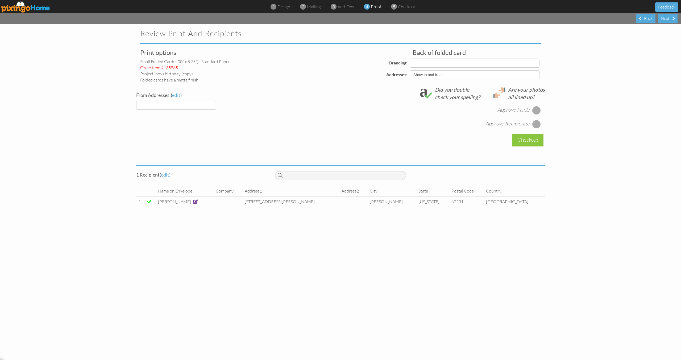
select select "object:3851"
select select "object:3854"
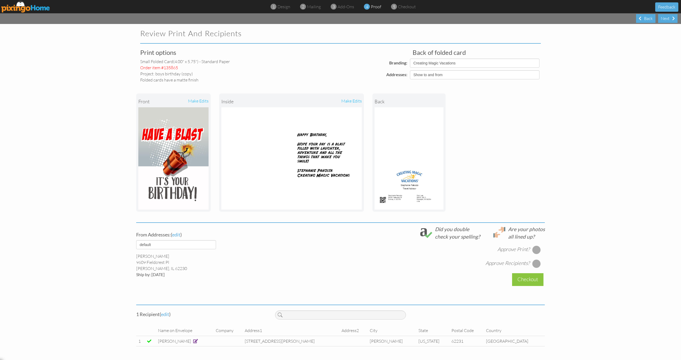
click at [193, 341] on span at bounding box center [195, 341] width 5 height 4
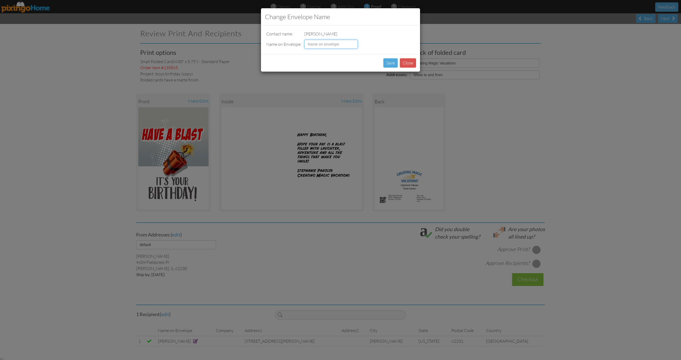
click at [329, 46] on input at bounding box center [330, 44] width 53 height 9
type input "Brady Finan"
click at [393, 62] on button "Save" at bounding box center [391, 62] width 14 height 9
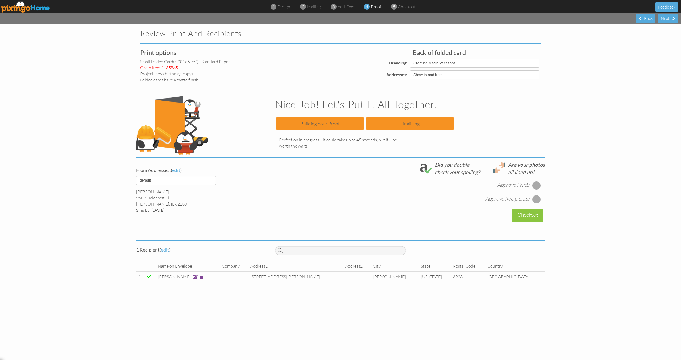
click at [193, 277] on span at bounding box center [195, 276] width 5 height 4
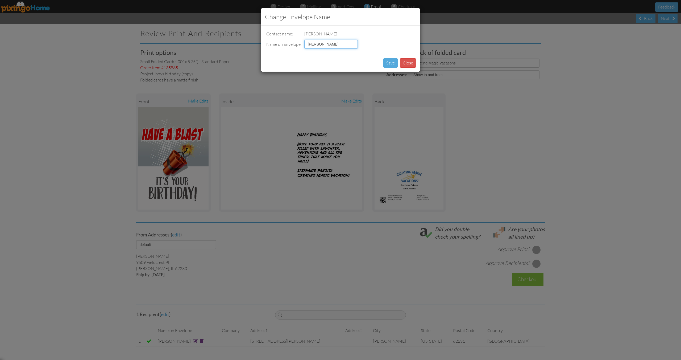
click at [341, 44] on input "Brady Finan" at bounding box center [330, 44] width 53 height 9
type input "Brady Finan C/o Jan Hammel"
click at [392, 62] on button "Save" at bounding box center [391, 62] width 14 height 9
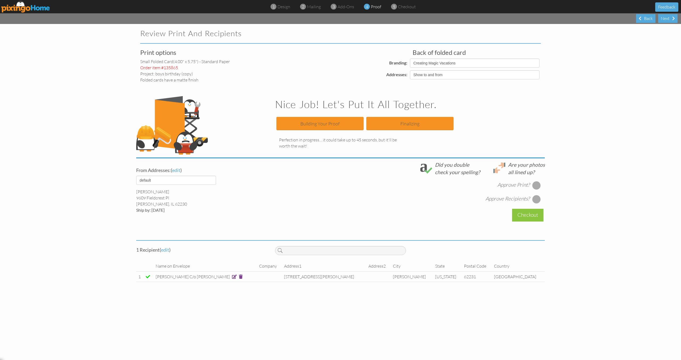
click at [538, 185] on div at bounding box center [537, 185] width 9 height 9
click at [539, 198] on div at bounding box center [537, 199] width 9 height 9
click at [535, 220] on div "Checkout" at bounding box center [527, 215] width 31 height 13
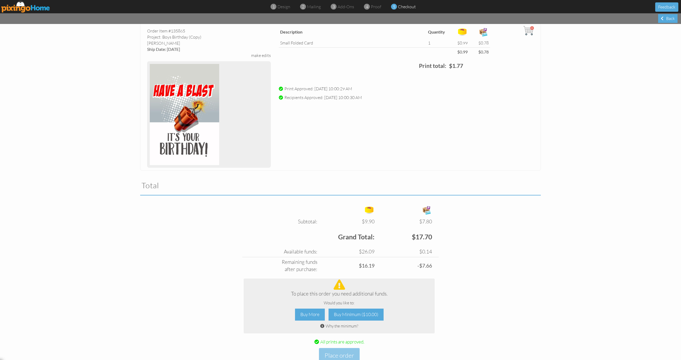
scroll to position [501, 0]
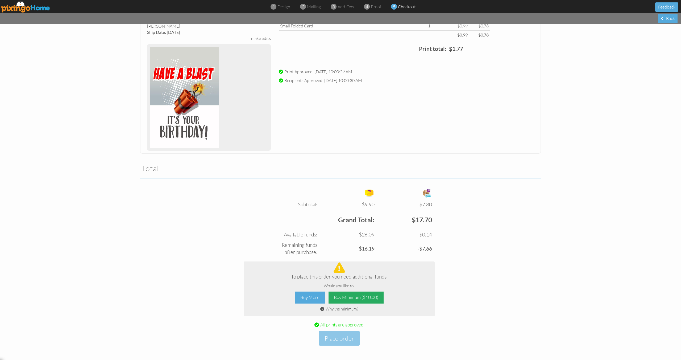
click at [355, 299] on div "Buy Minimum ($10.00)" at bounding box center [356, 297] width 55 height 12
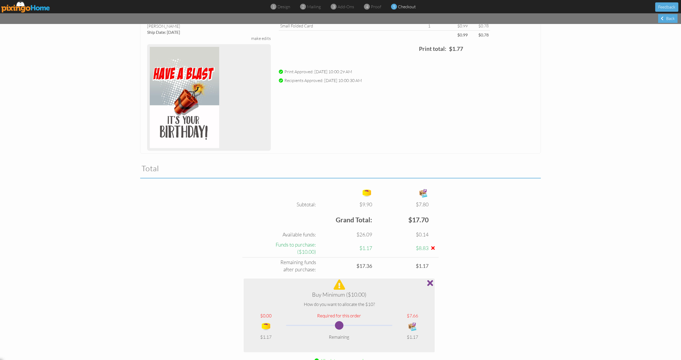
scroll to position [537, 0]
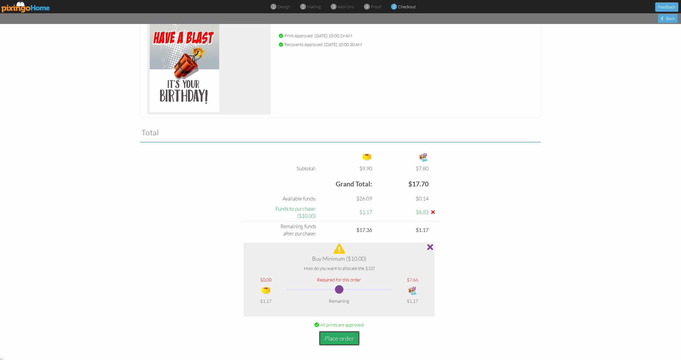
click at [345, 342] on button "Place order" at bounding box center [339, 338] width 41 height 15
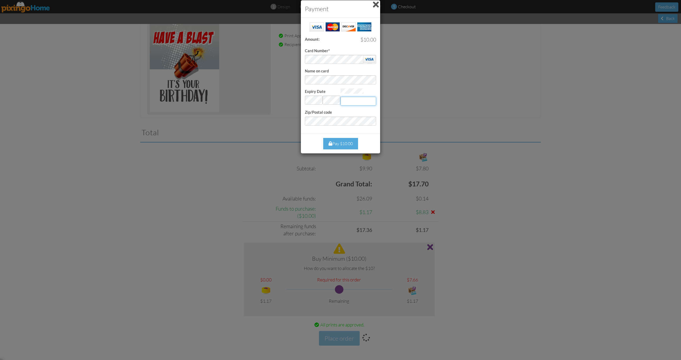
click at [370, 102] on input "Expiry Date" at bounding box center [359, 101] width 36 height 9
type input "704"
click at [349, 139] on div "Pay $10.00" at bounding box center [340, 143] width 35 height 11
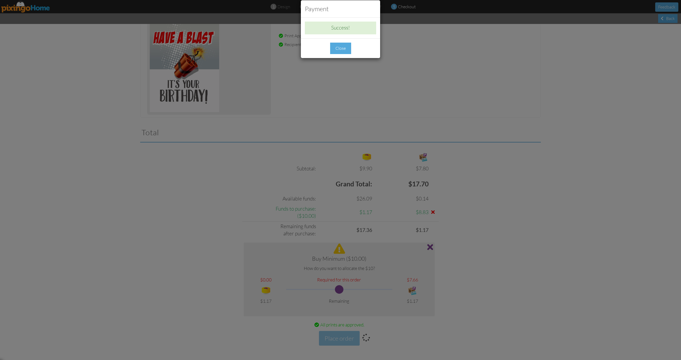
click at [343, 47] on div "Close" at bounding box center [340, 48] width 21 height 11
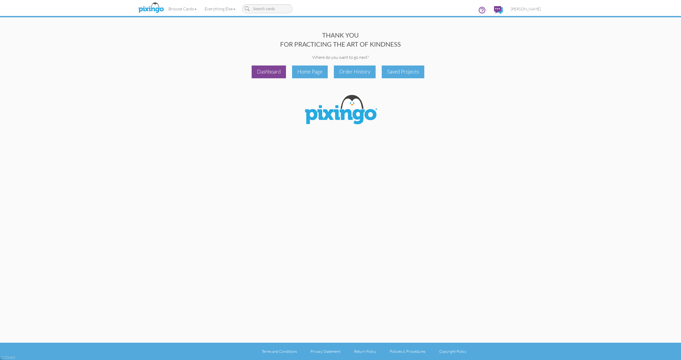
click at [272, 72] on div "Dashboard" at bounding box center [269, 71] width 34 height 13
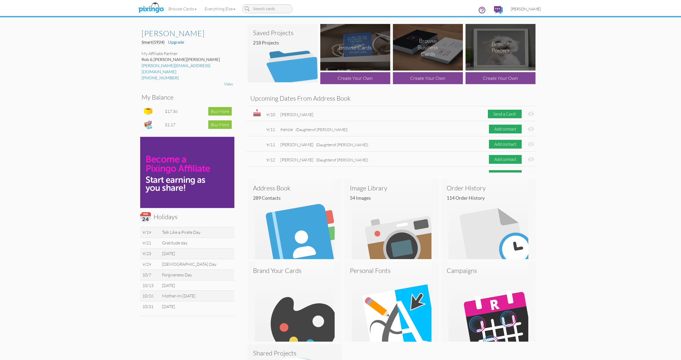
click at [522, 8] on span "[PERSON_NAME]" at bounding box center [526, 9] width 30 height 5
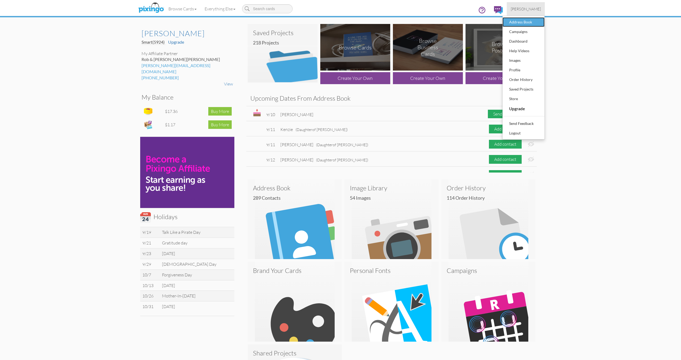
click at [521, 21] on div "Address Book" at bounding box center [523, 22] width 31 height 8
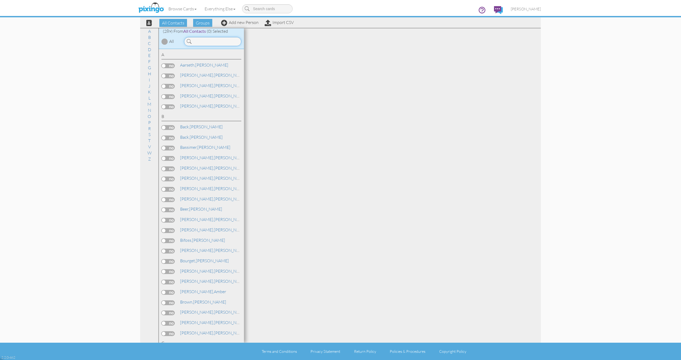
click at [197, 42] on input at bounding box center [212, 41] width 57 height 9
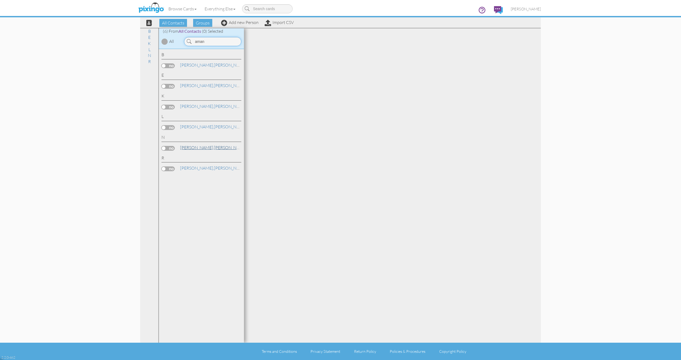
type input "aman"
click at [195, 145] on link "Novak, Amanda" at bounding box center [214, 147] width 68 height 6
